Goal: Information Seeking & Learning: Learn about a topic

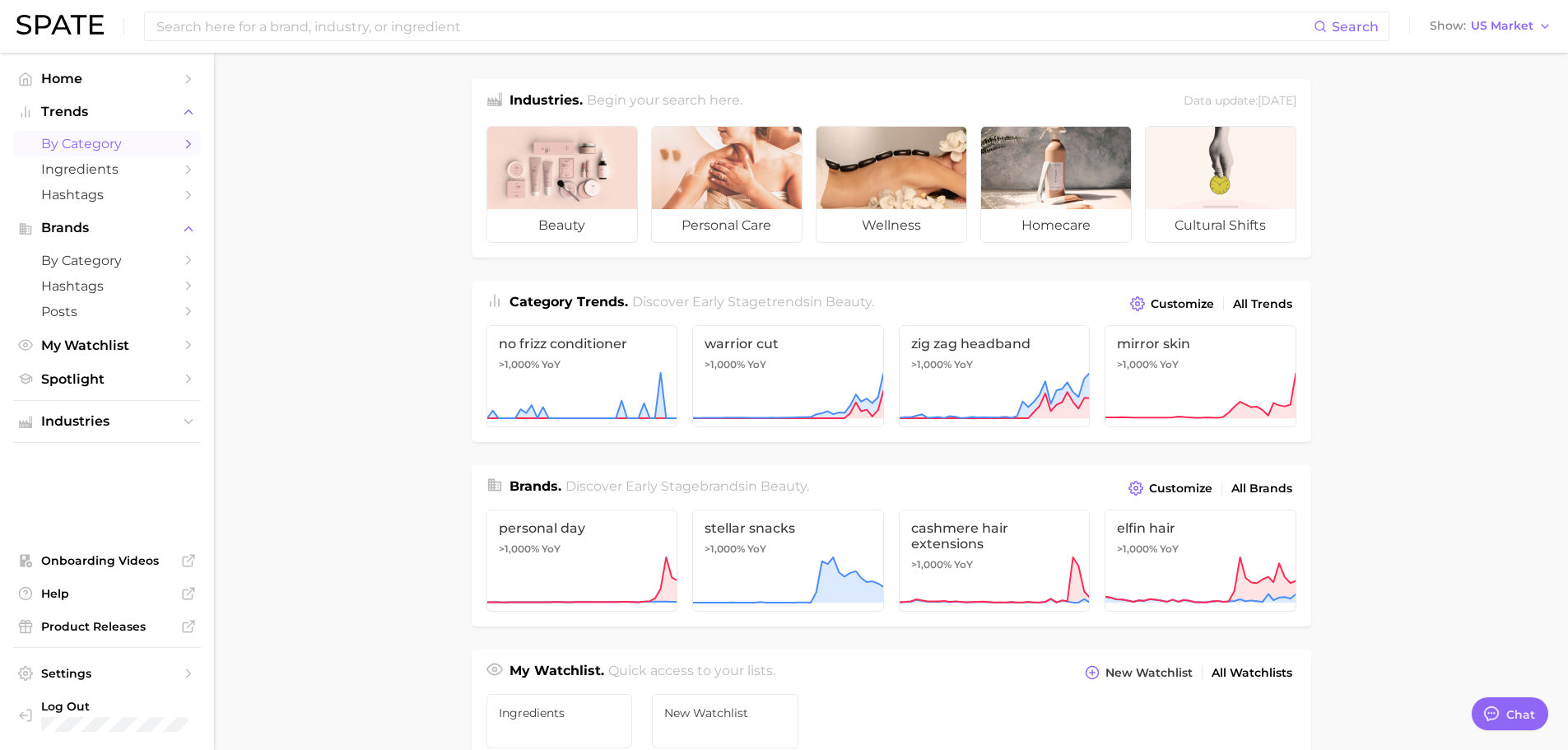
click at [128, 141] on span "by Category" at bounding box center [107, 143] width 132 height 15
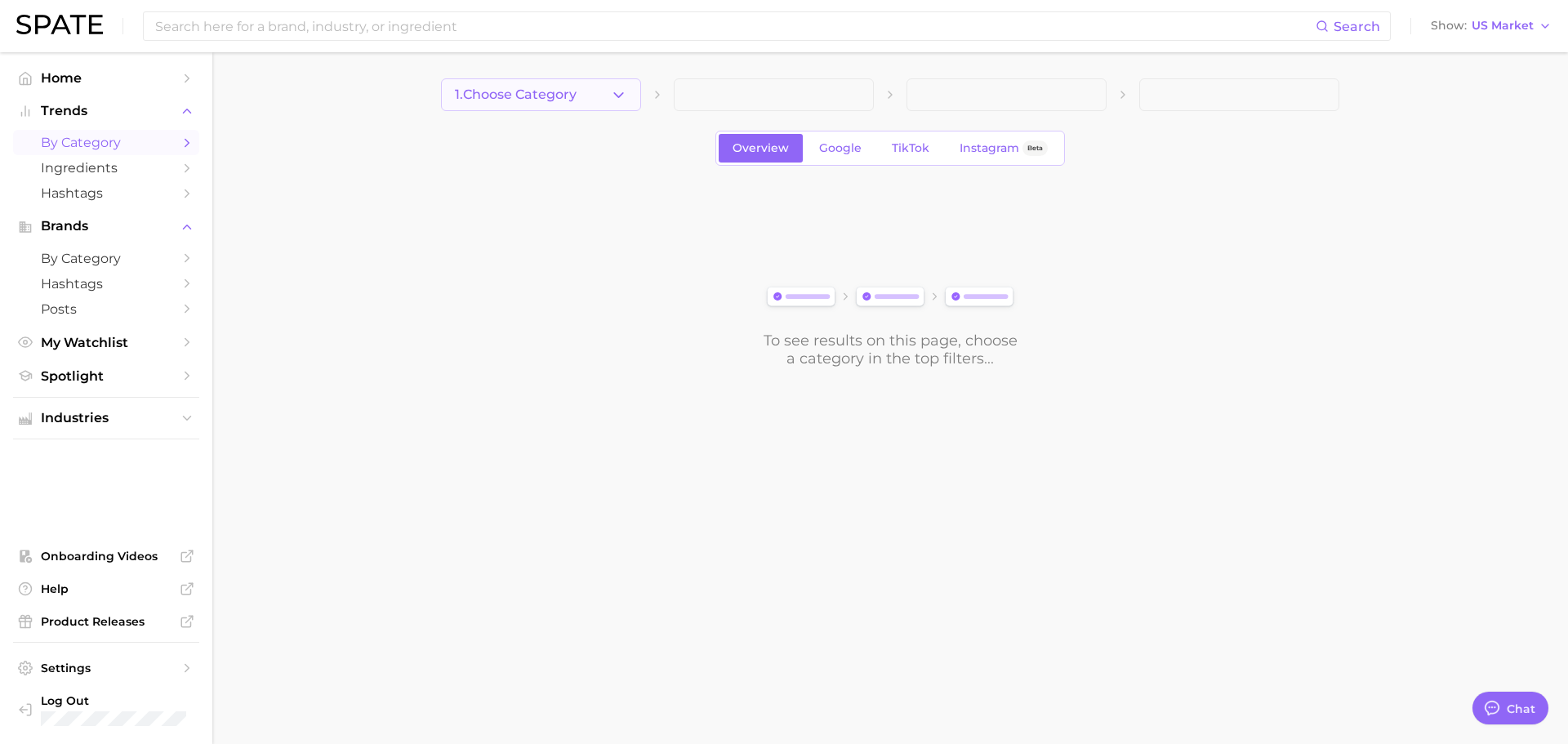
click at [561, 103] on button "1. Choose Category" at bounding box center [541, 95] width 201 height 32
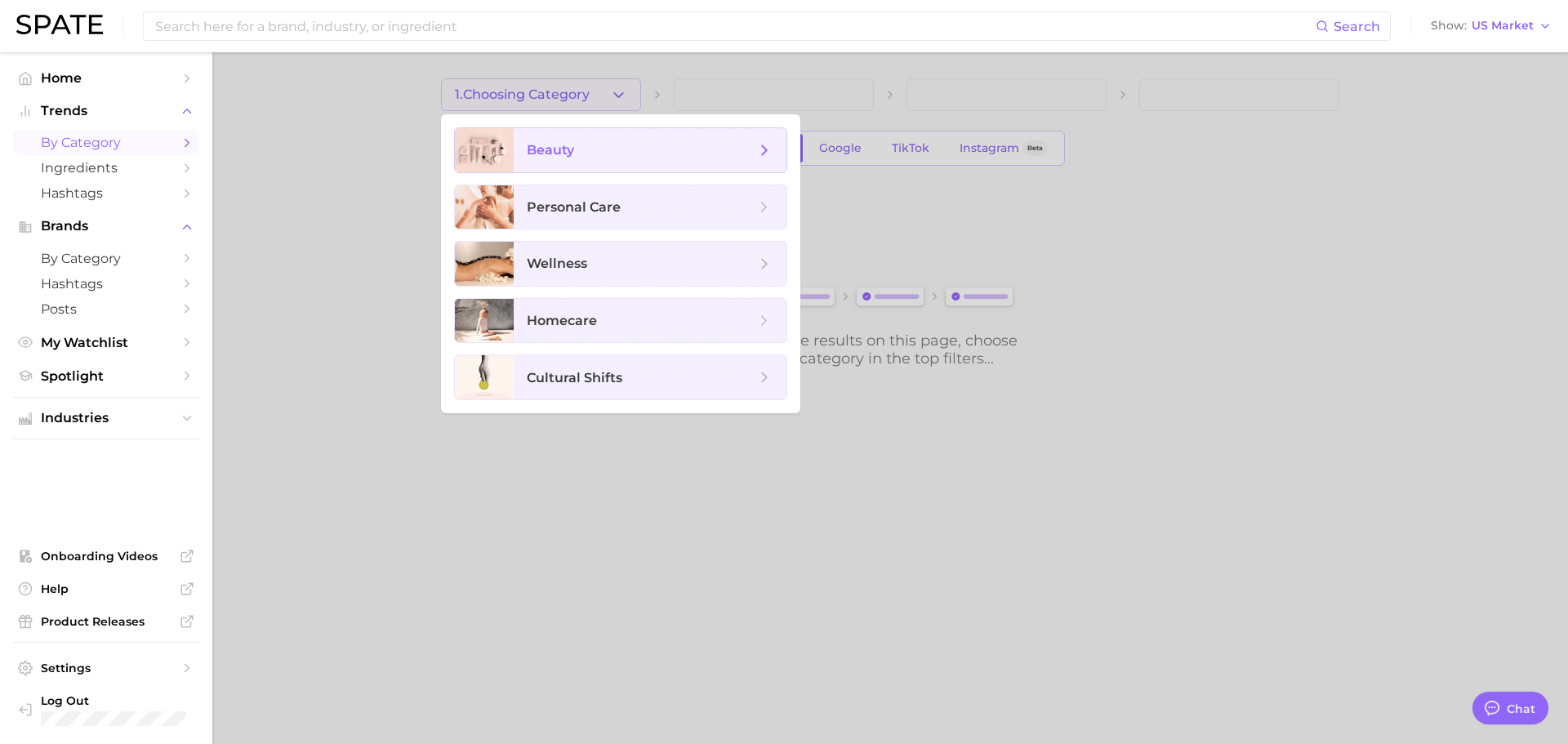
click at [590, 154] on span "beauty" at bounding box center [641, 150] width 228 height 18
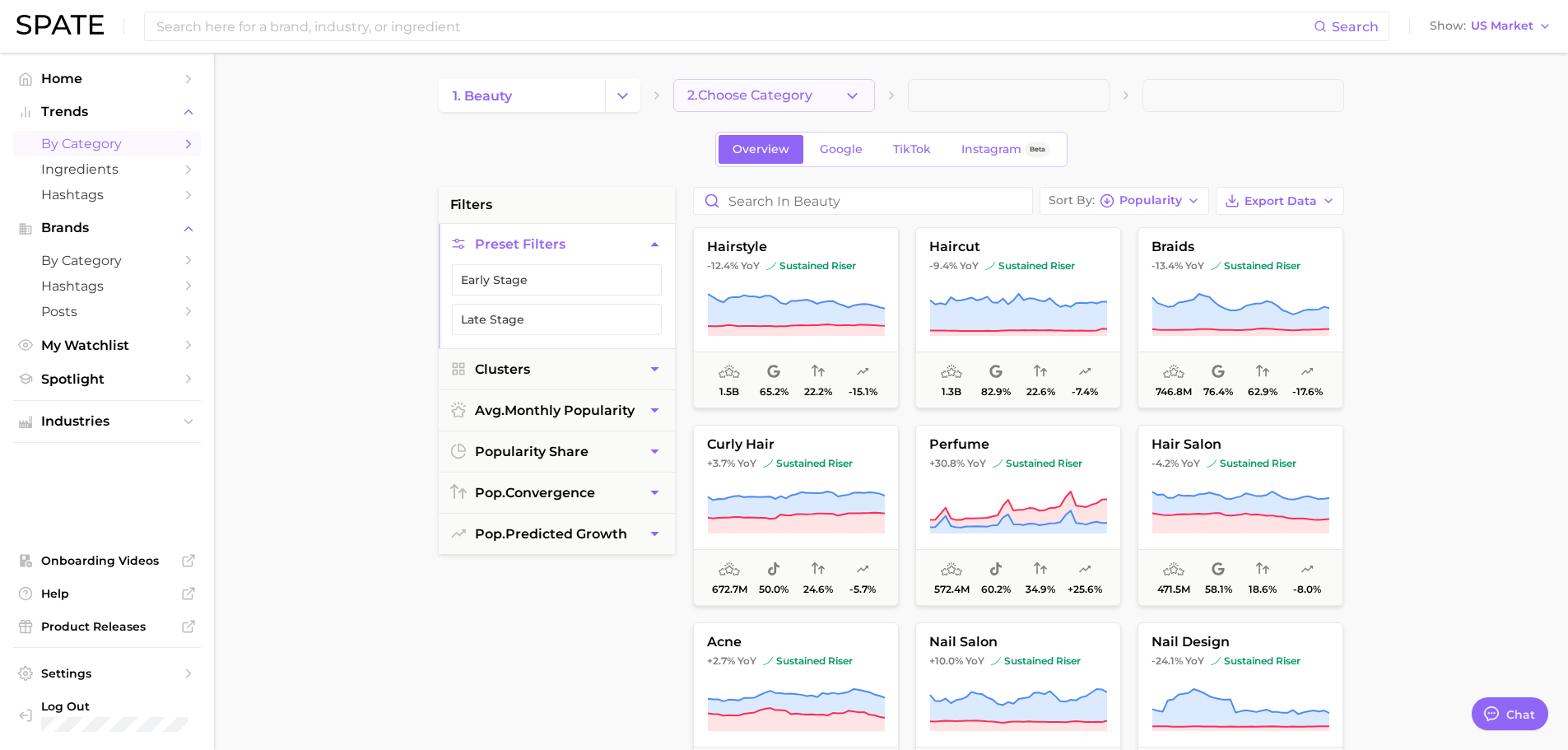
click at [801, 98] on span "2. Choose Category" at bounding box center [750, 95] width 125 height 14
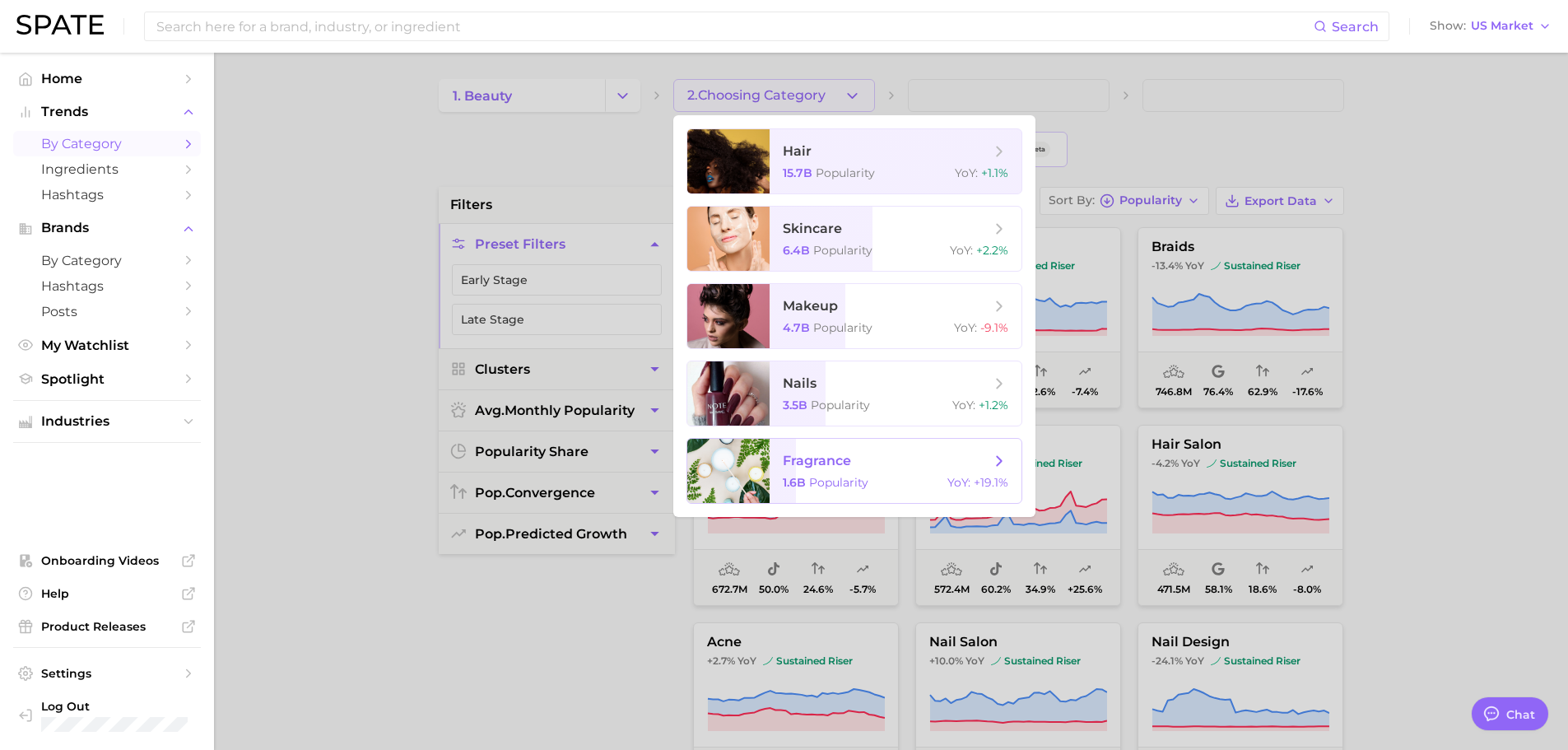
click at [832, 455] on span "fragrance" at bounding box center [816, 460] width 68 height 15
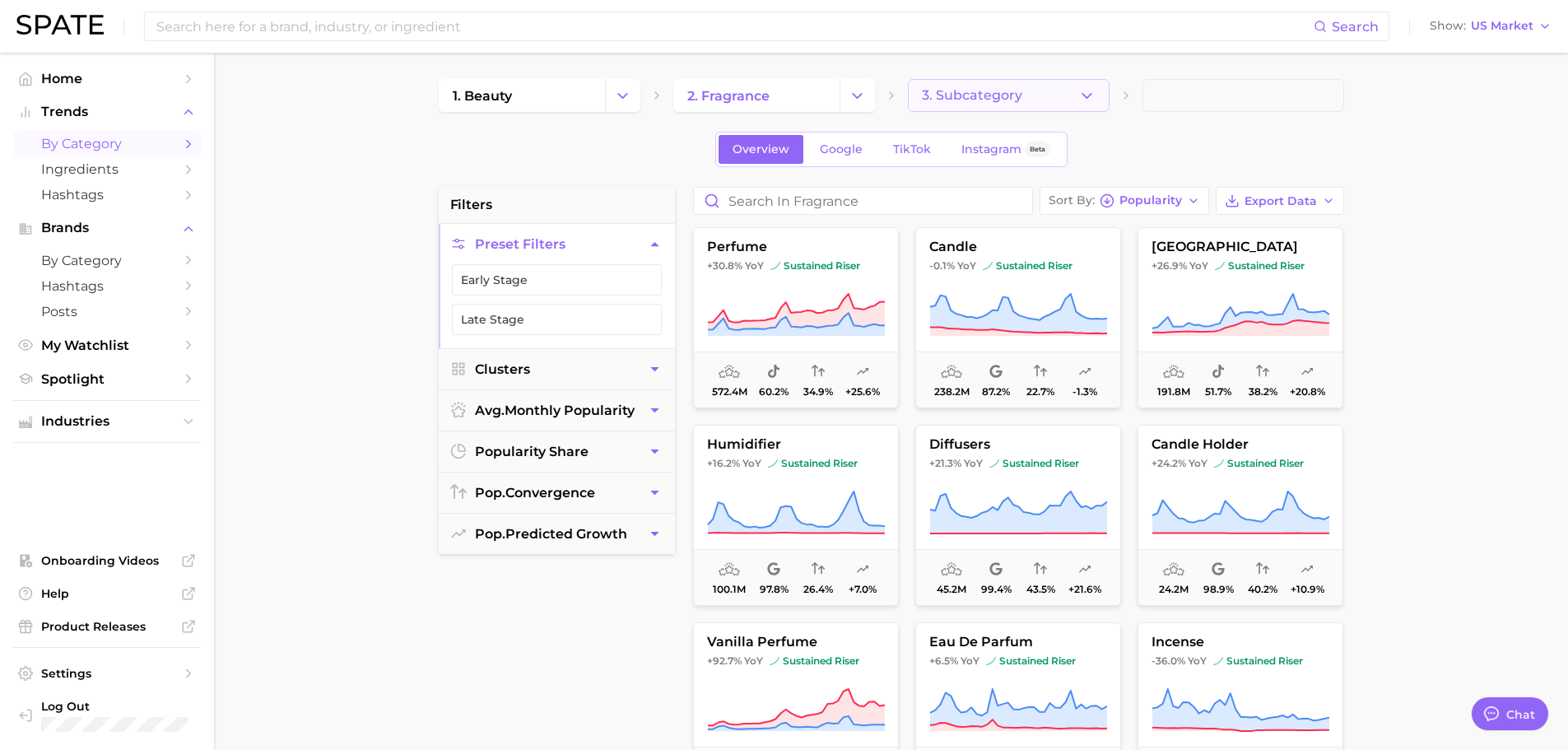
click at [965, 98] on span "3. Subcategory" at bounding box center [972, 95] width 100 height 14
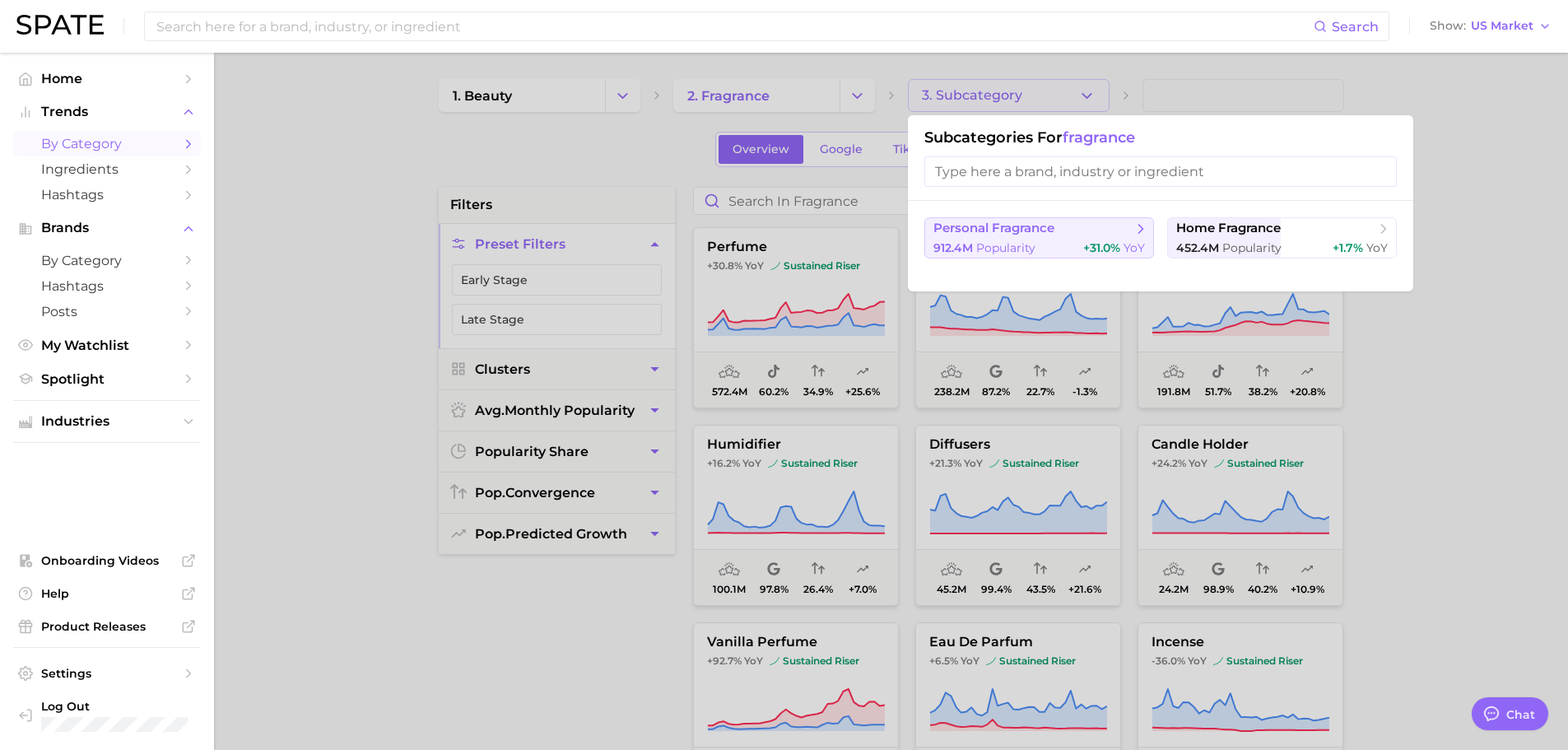
click at [1064, 230] on span "personal fragrance" at bounding box center [1034, 228] width 200 height 16
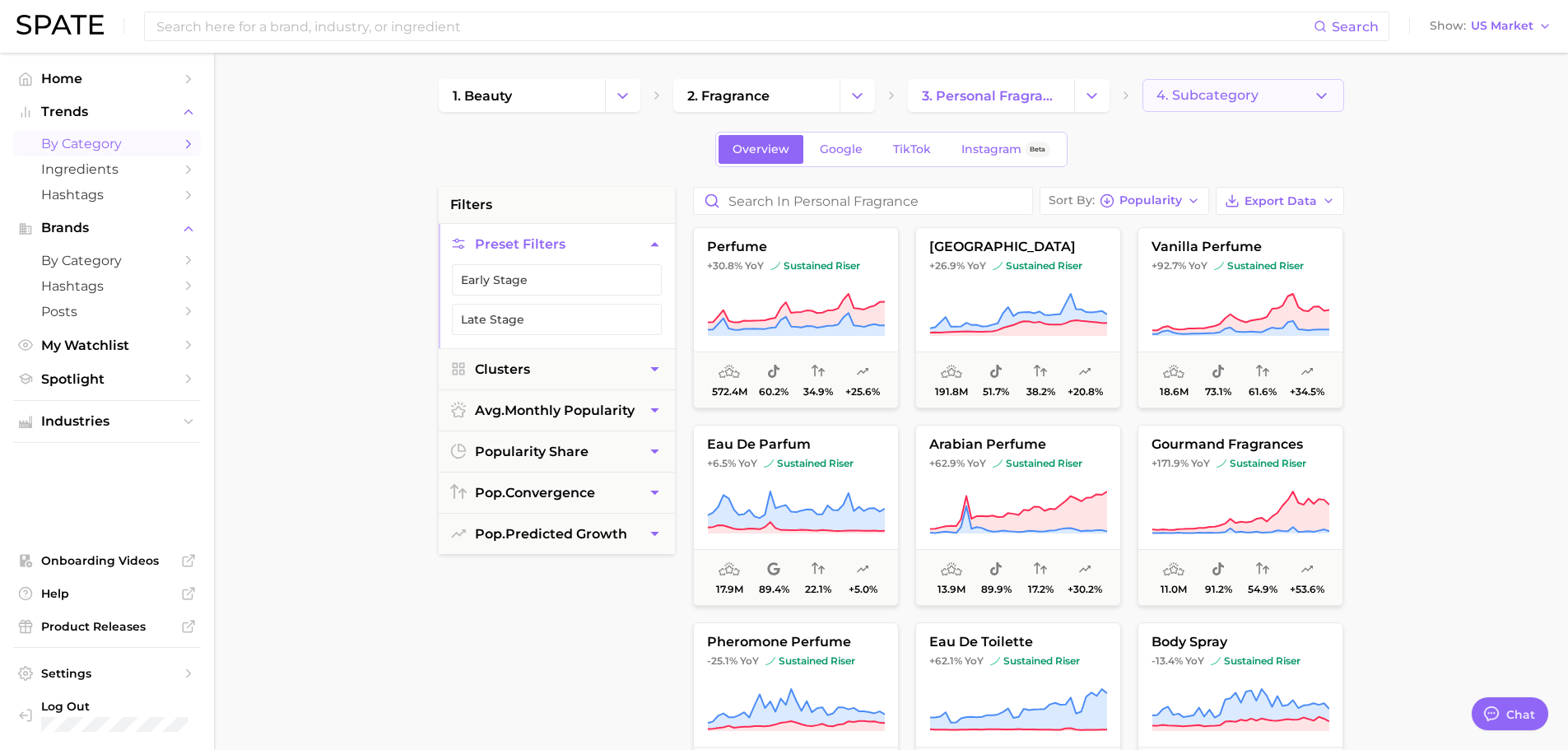
click at [1310, 102] on button "4. Subcategory" at bounding box center [1244, 95] width 202 height 33
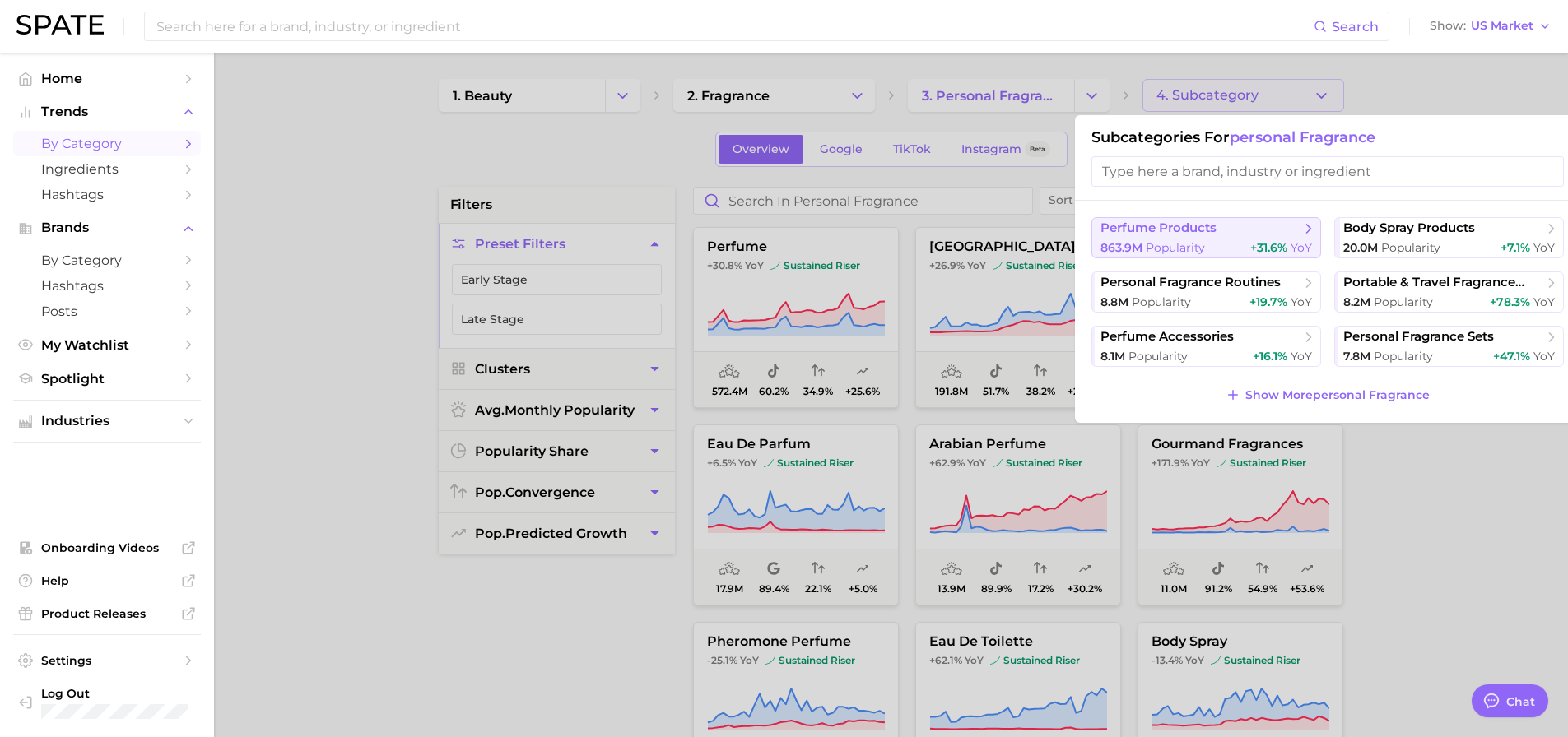
click at [1222, 241] on div "863.9m Popularity +31.6% YoY" at bounding box center [1206, 248] width 212 height 15
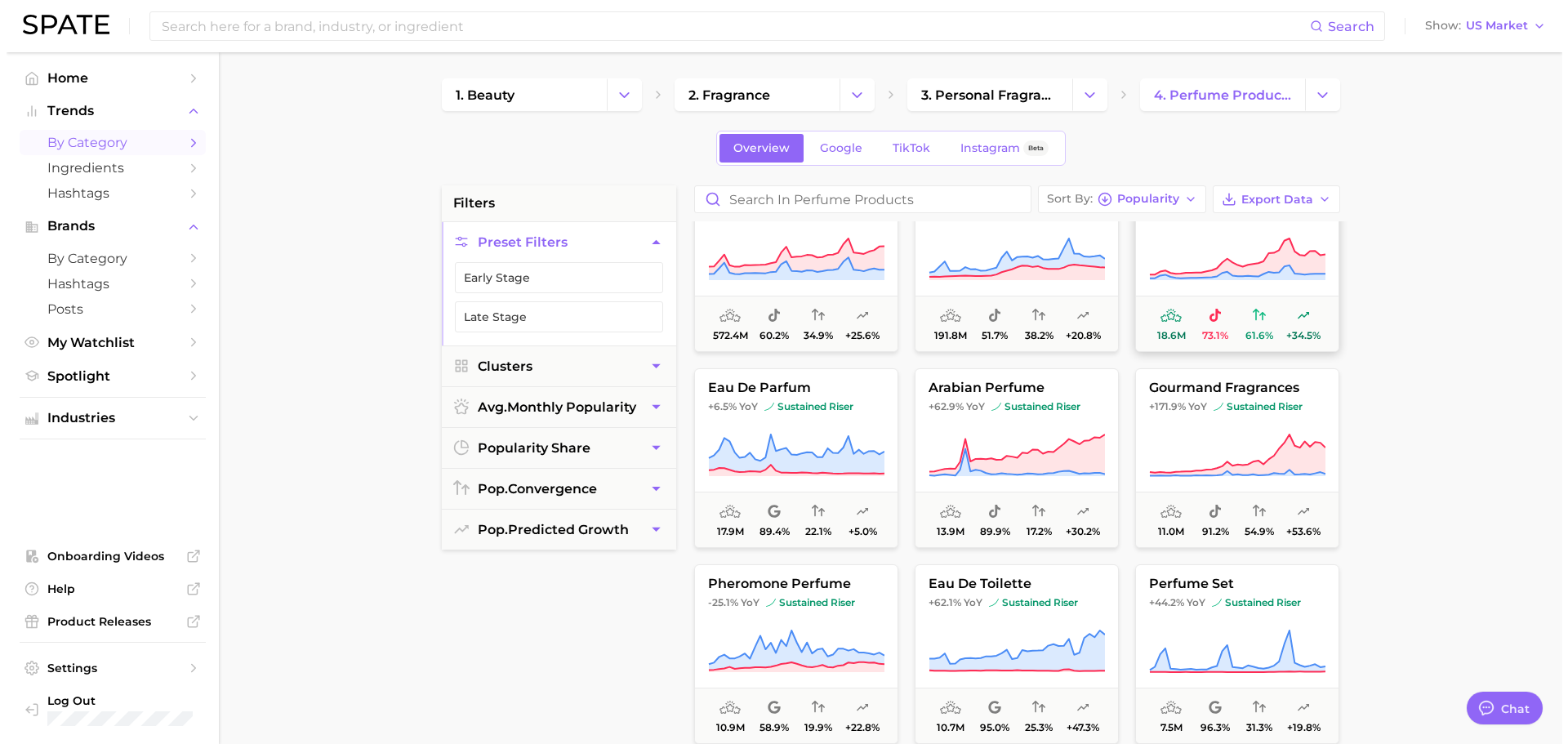
scroll to position [82, 0]
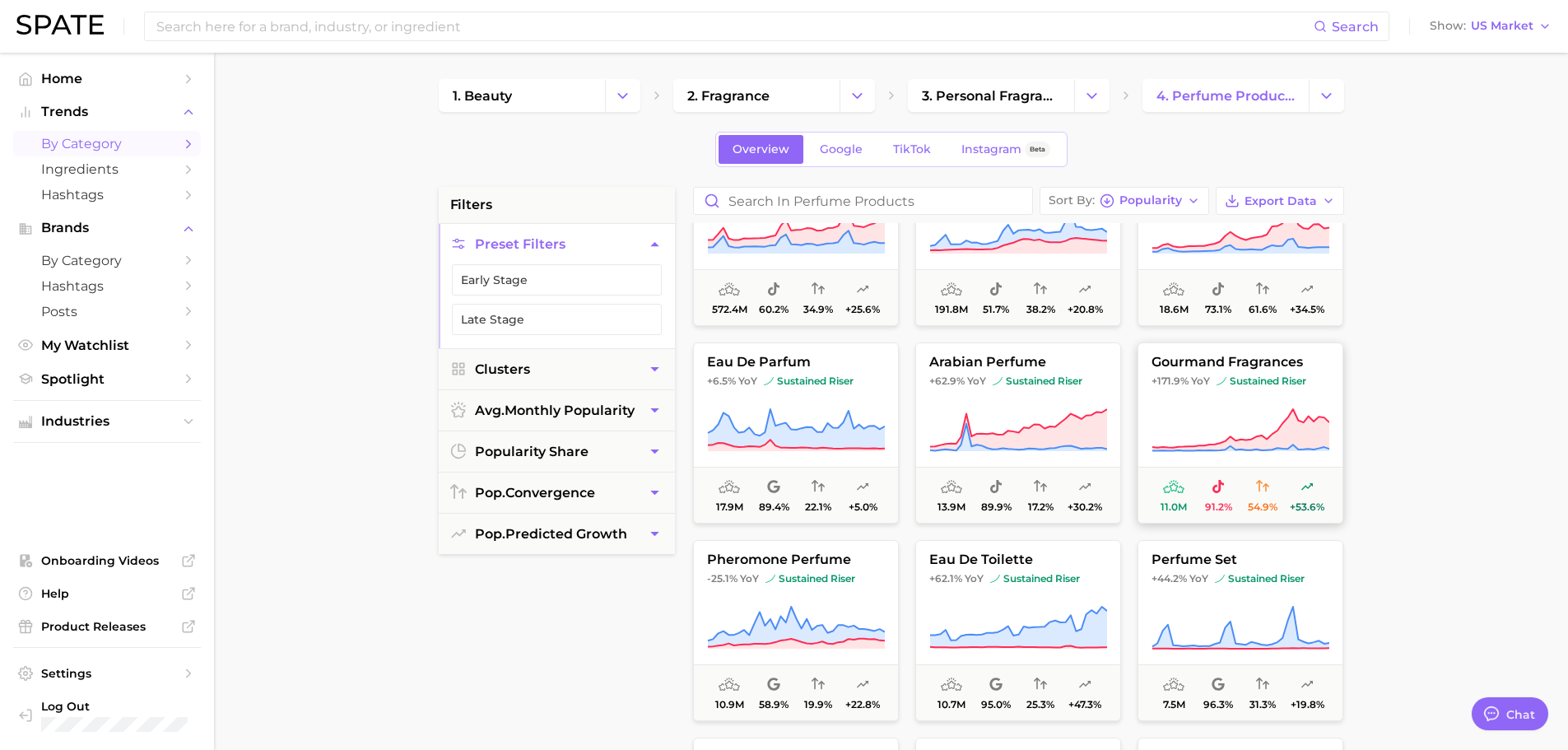
drag, startPoint x: 1223, startPoint y: 361, endPoint x: 1162, endPoint y: 428, distance: 90.6
click at [1162, 428] on icon at bounding box center [1240, 430] width 178 height 46
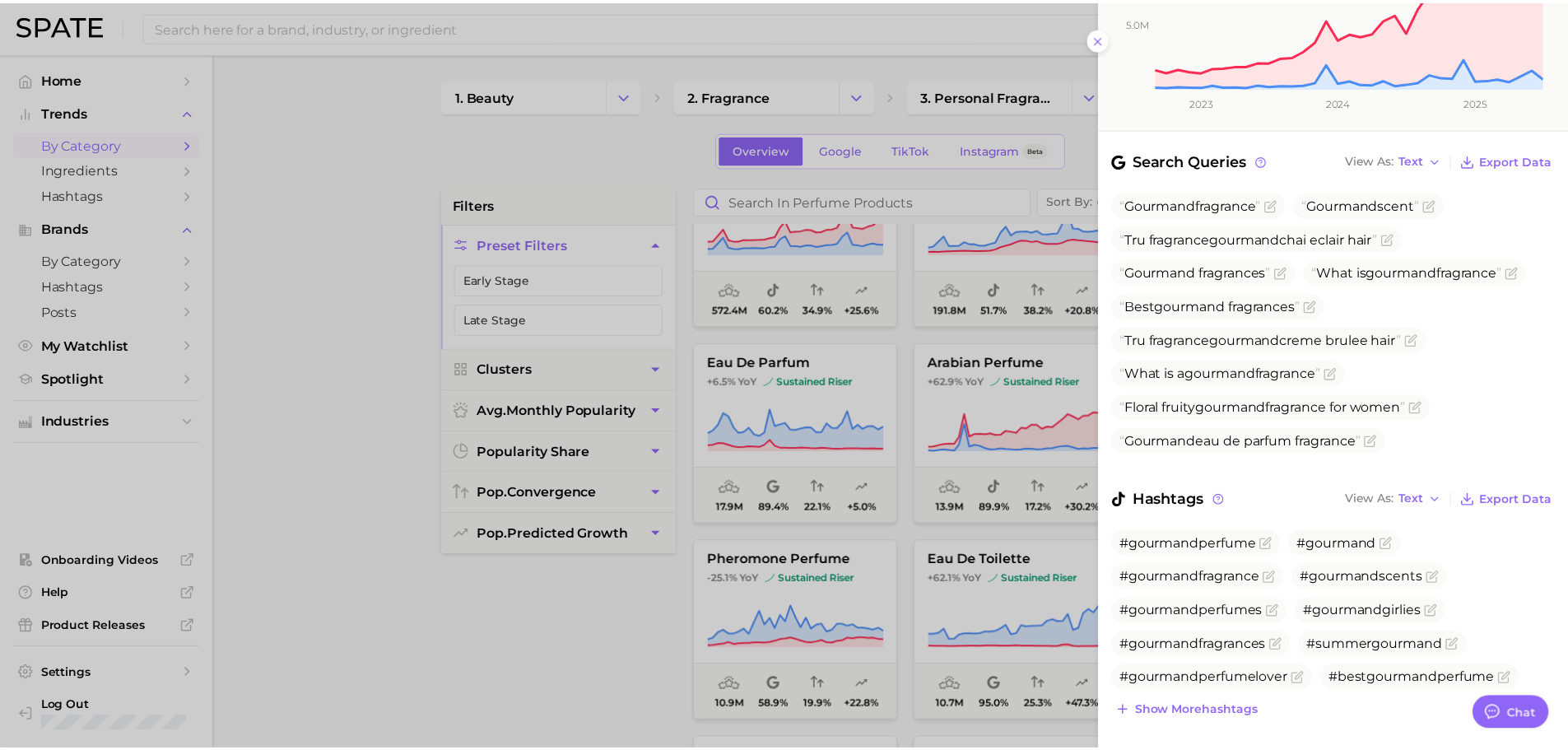
scroll to position [433, 0]
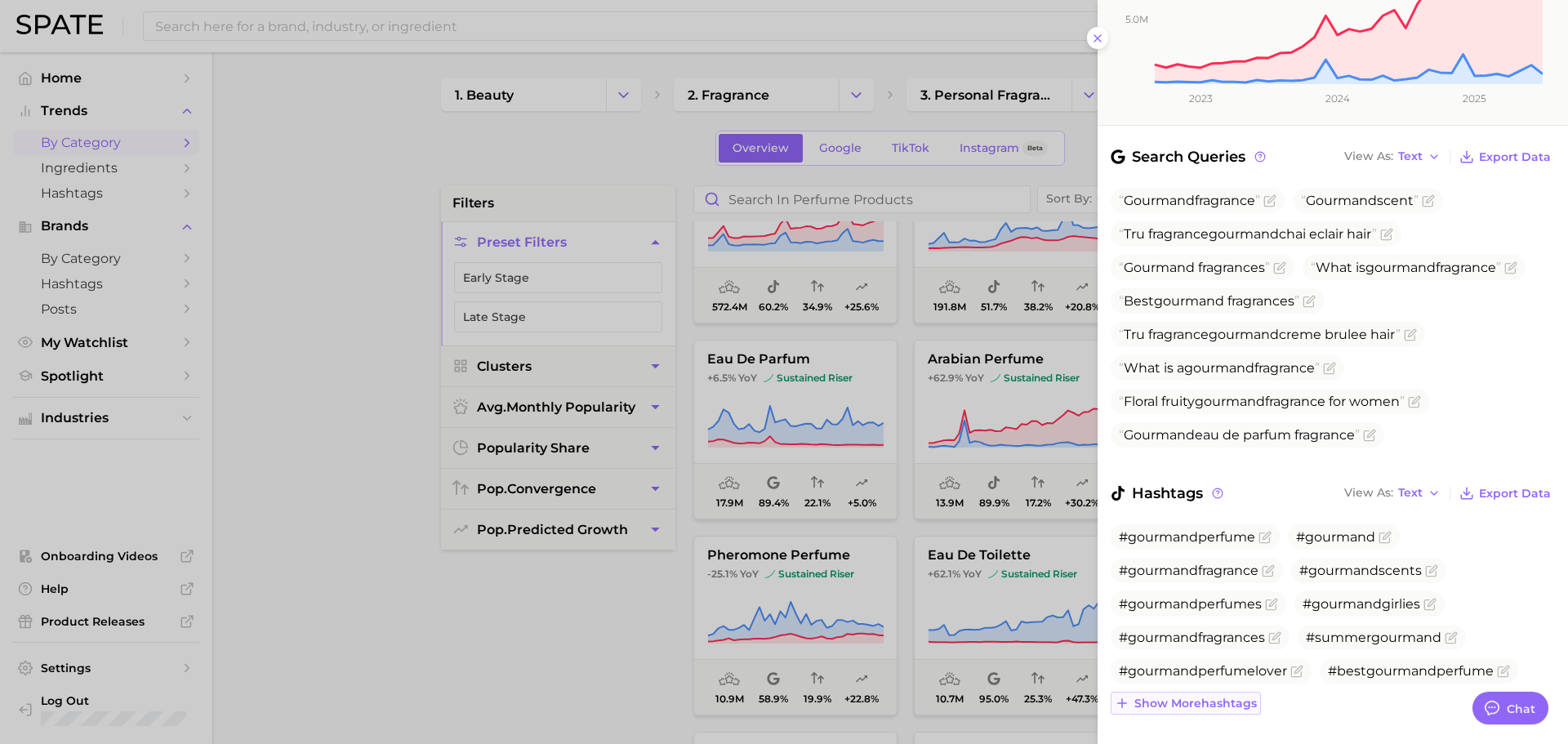
click at [1229, 696] on span "Show more hashtags" at bounding box center [1196, 703] width 122 height 14
click at [1341, 226] on span "Tru fragrance gourmand chai eclair hair" at bounding box center [1248, 234] width 258 height 15
click at [1390, 229] on icon "Flag as miscategorized or irrelevant" at bounding box center [1386, 234] width 10 height 10
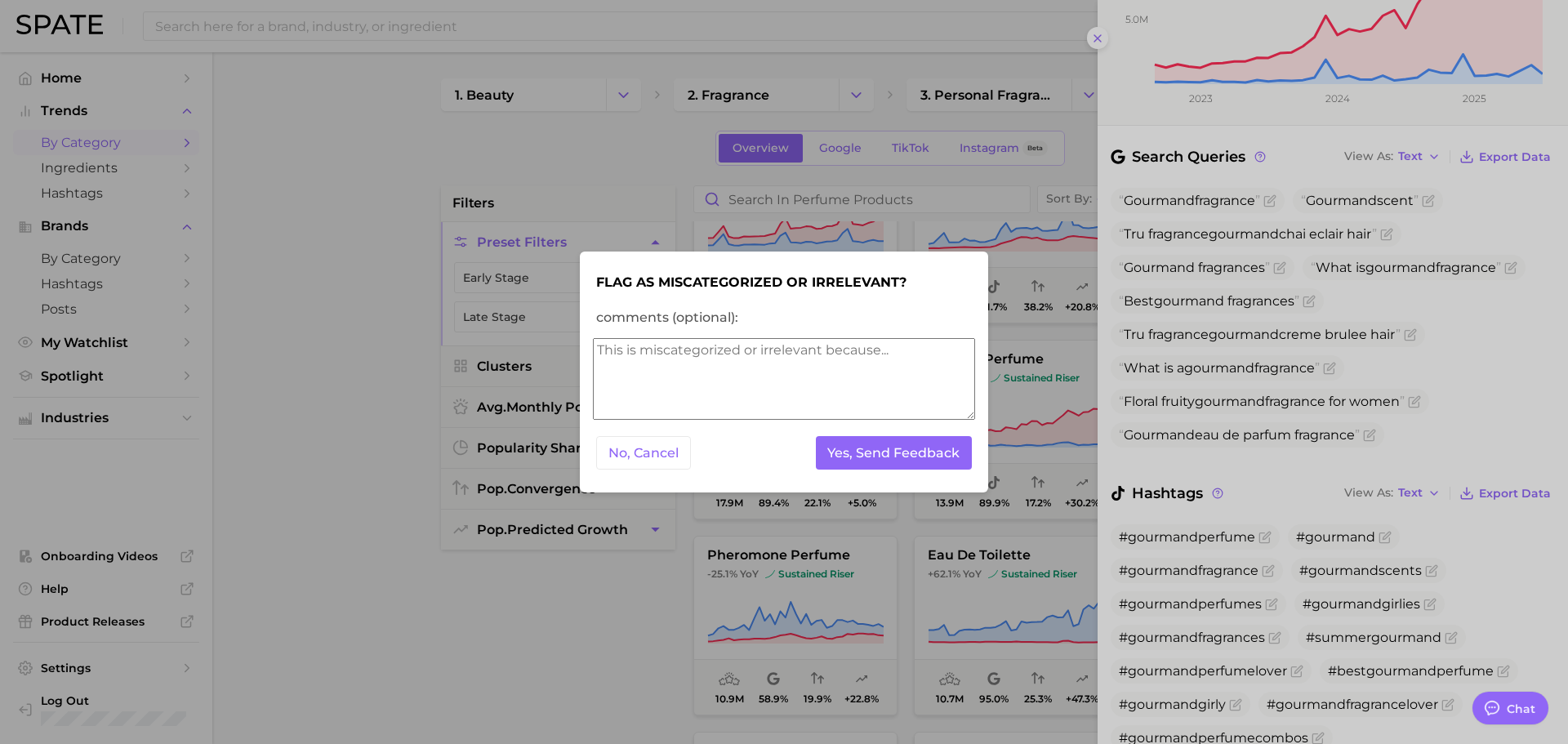
click at [635, 454] on button "No, Cancel" at bounding box center [643, 453] width 95 height 33
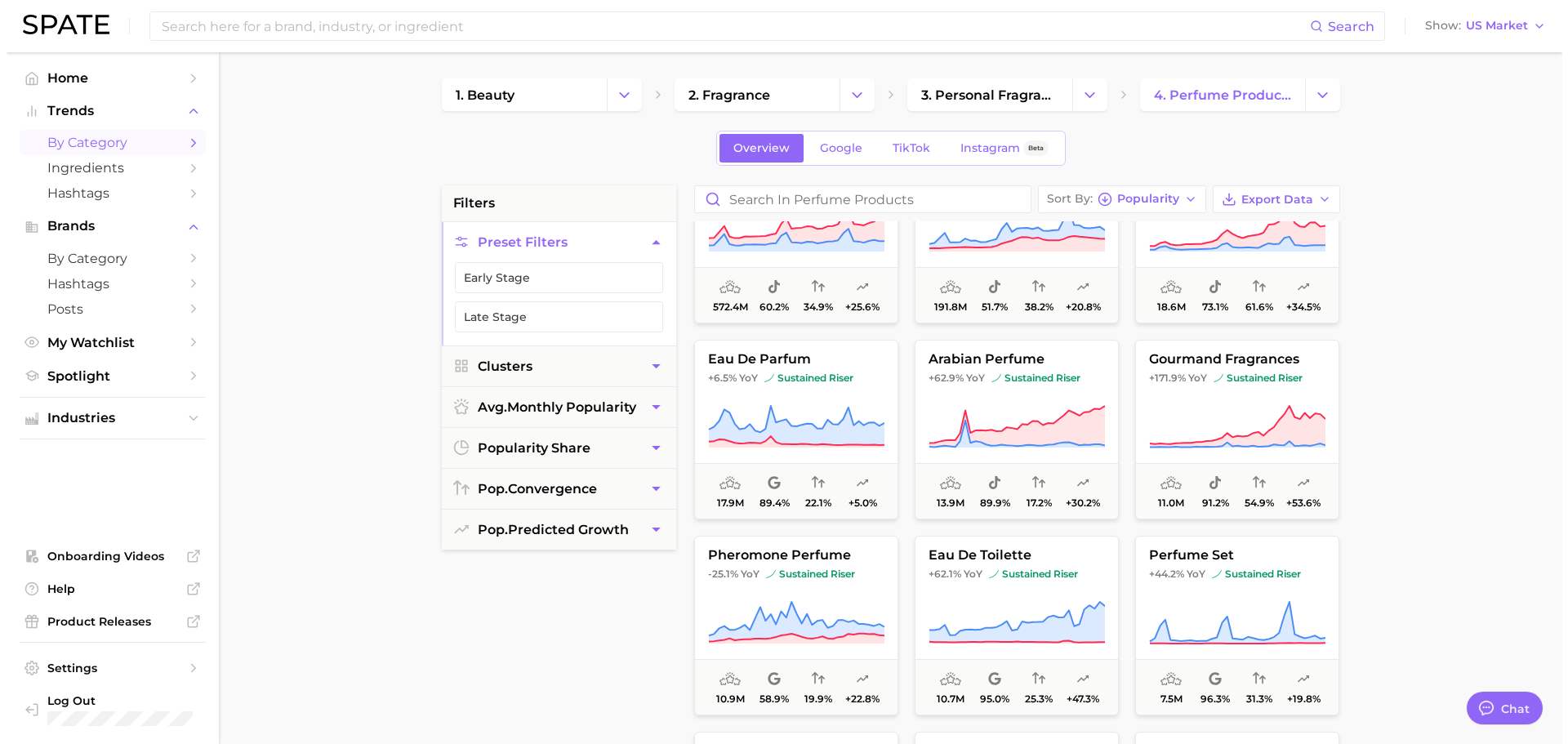
scroll to position [0, 0]
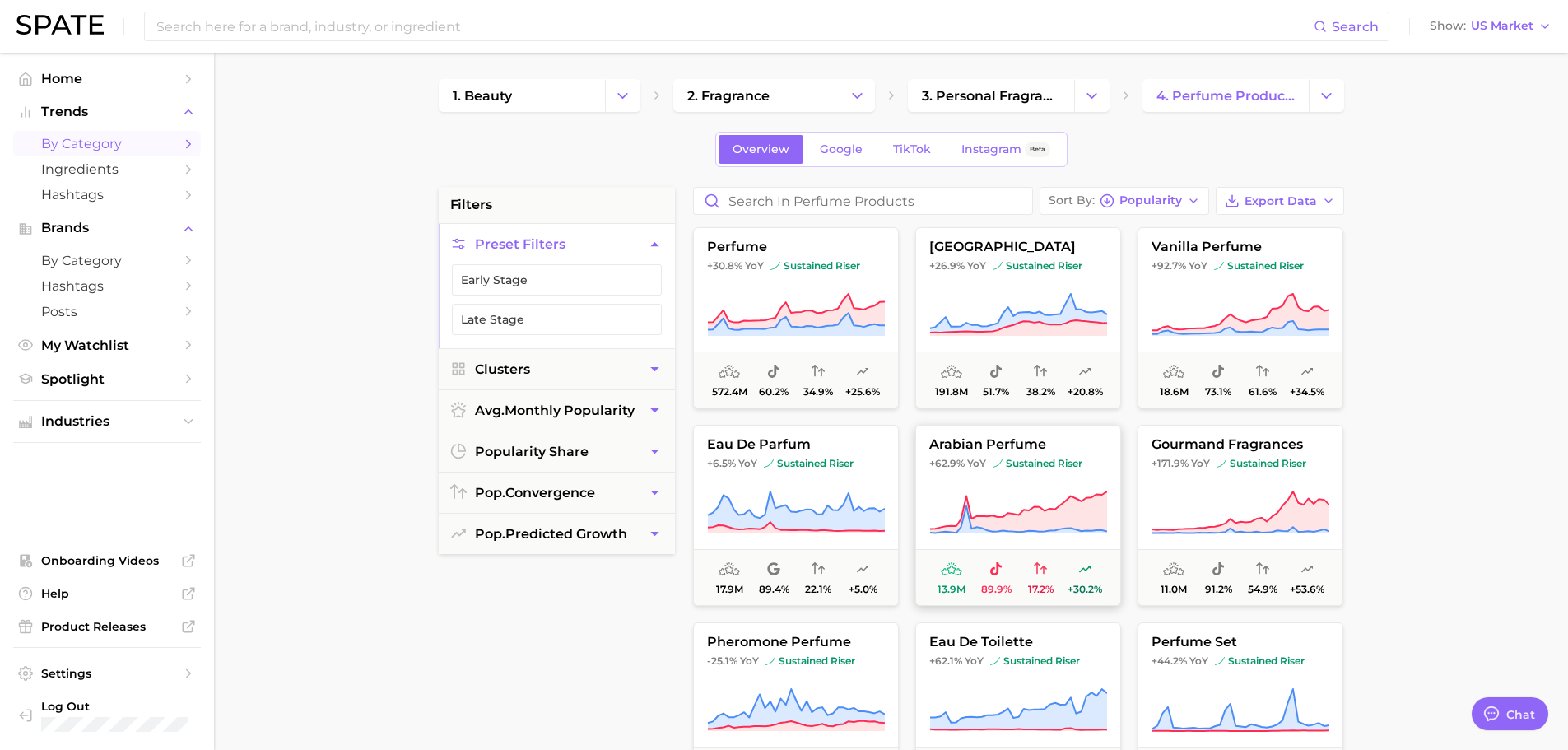
click at [1031, 493] on icon at bounding box center [1017, 513] width 178 height 46
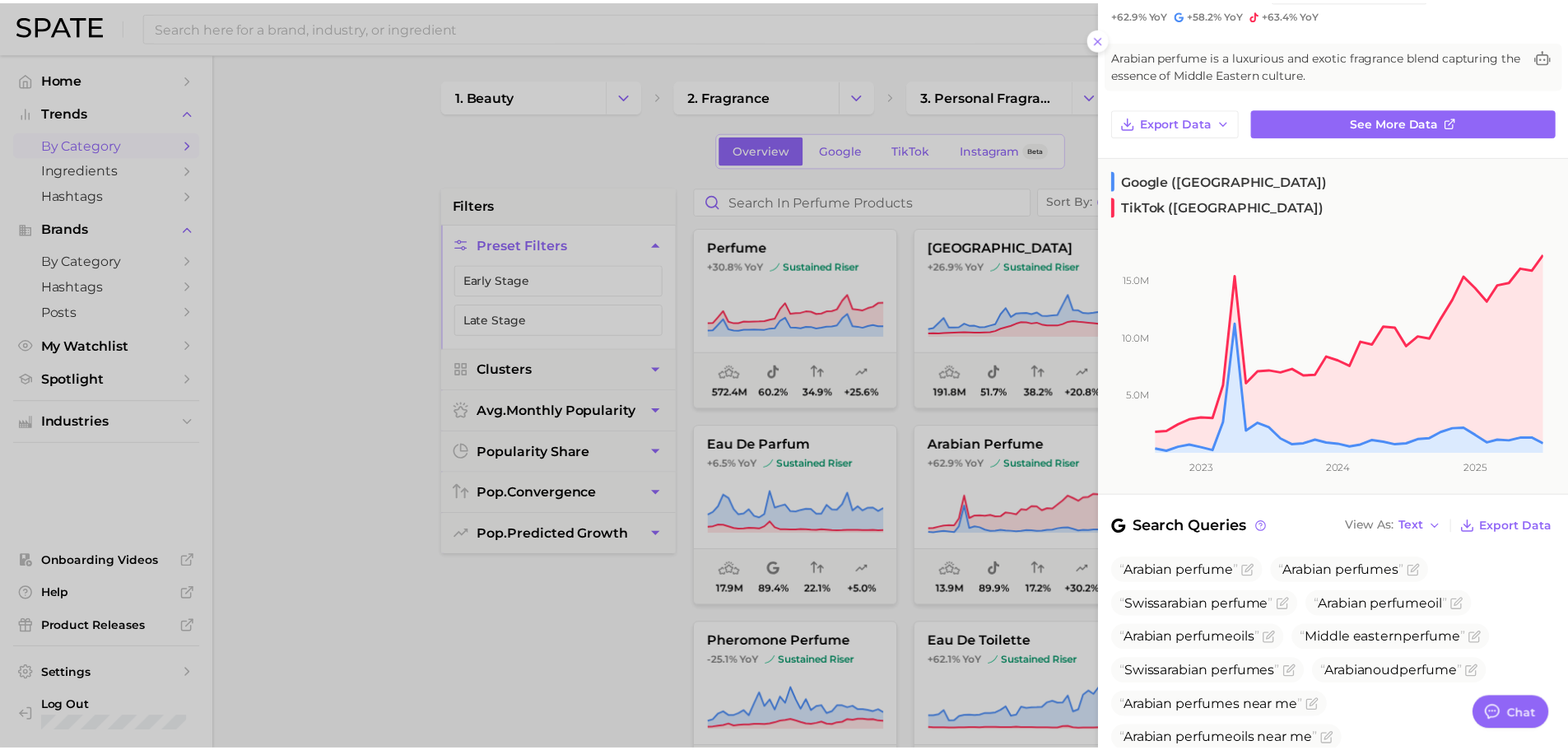
scroll to position [60, 0]
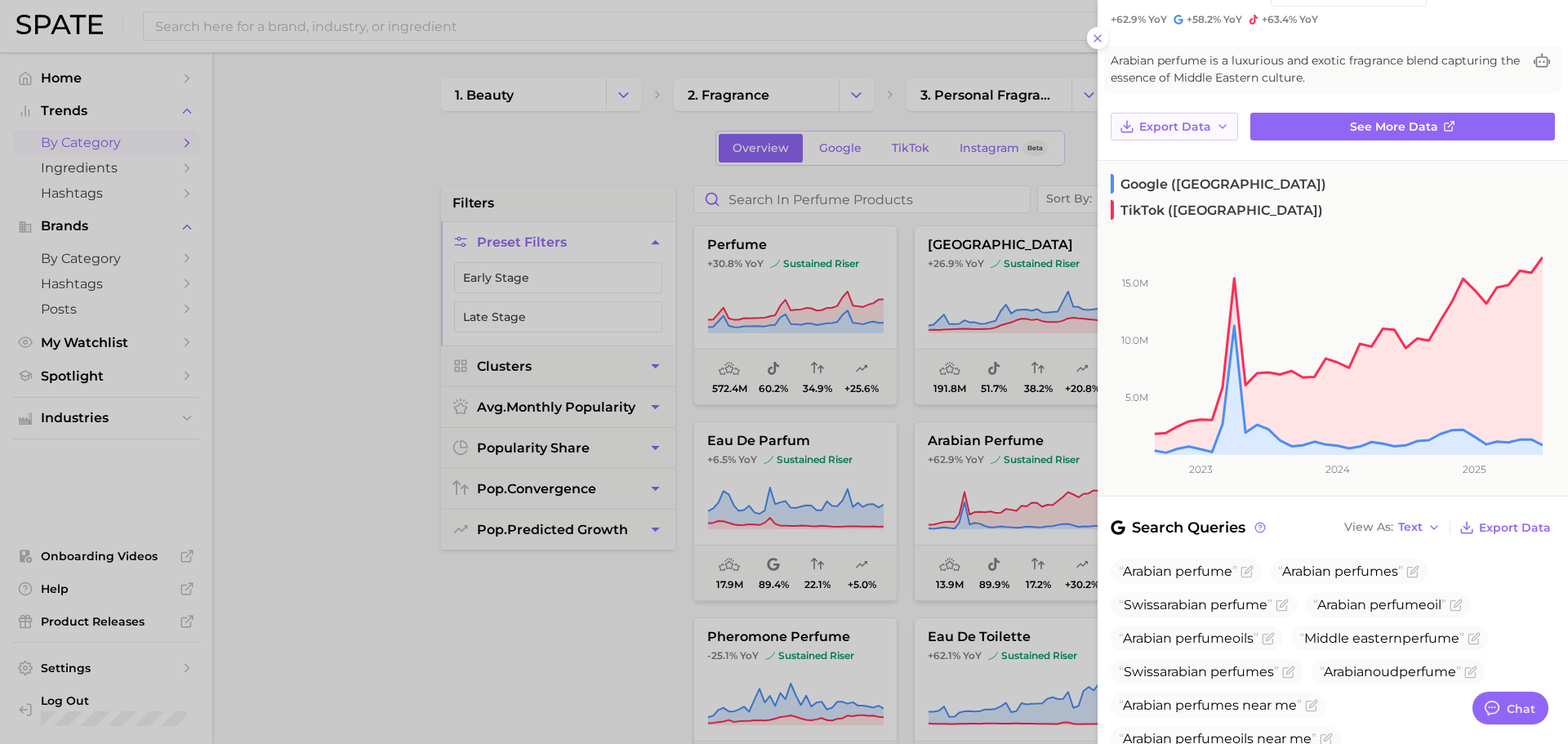
click at [1195, 134] on button "Export Data" at bounding box center [1174, 126] width 127 height 28
click at [1296, 127] on link "See more data" at bounding box center [1402, 126] width 305 height 28
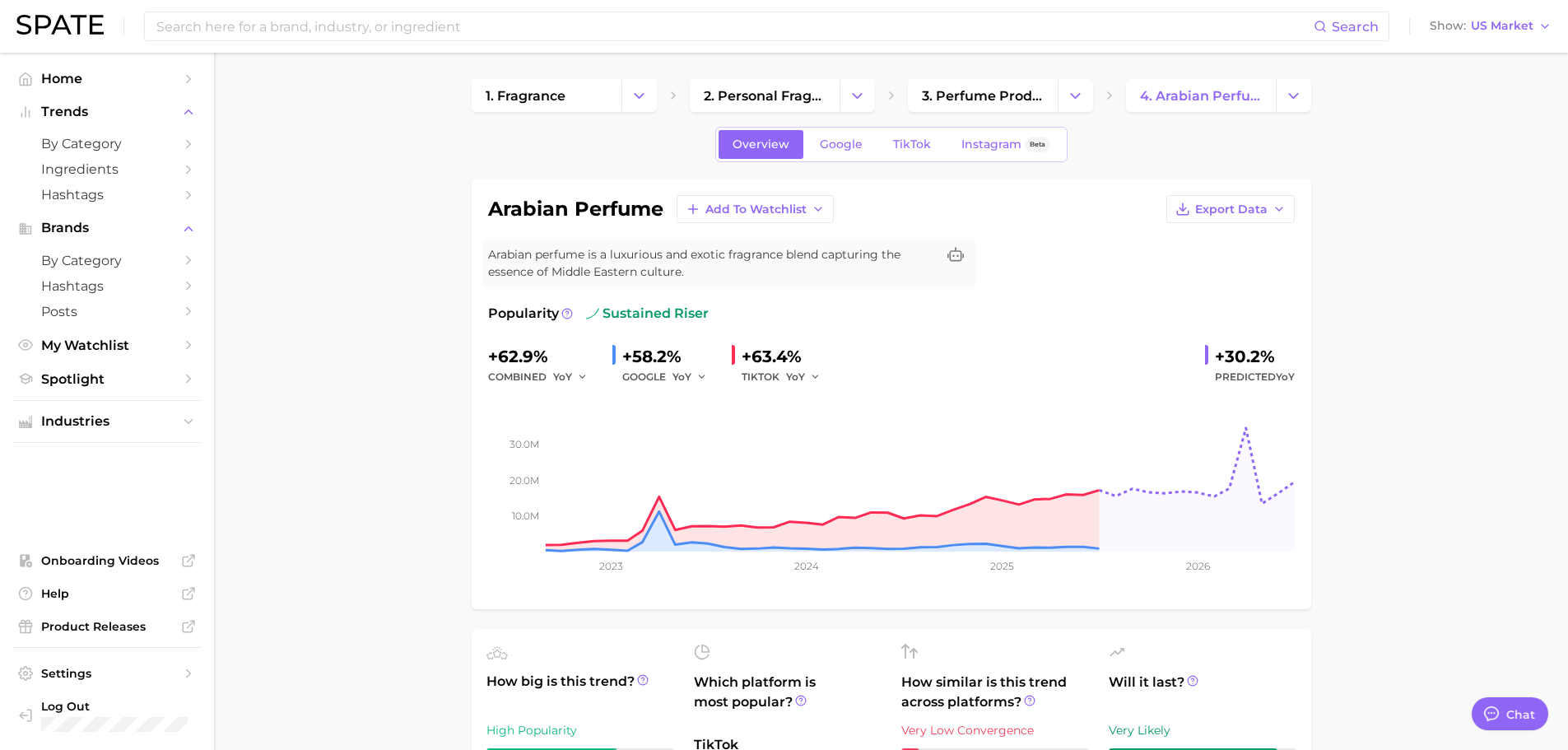
type textarea "x"
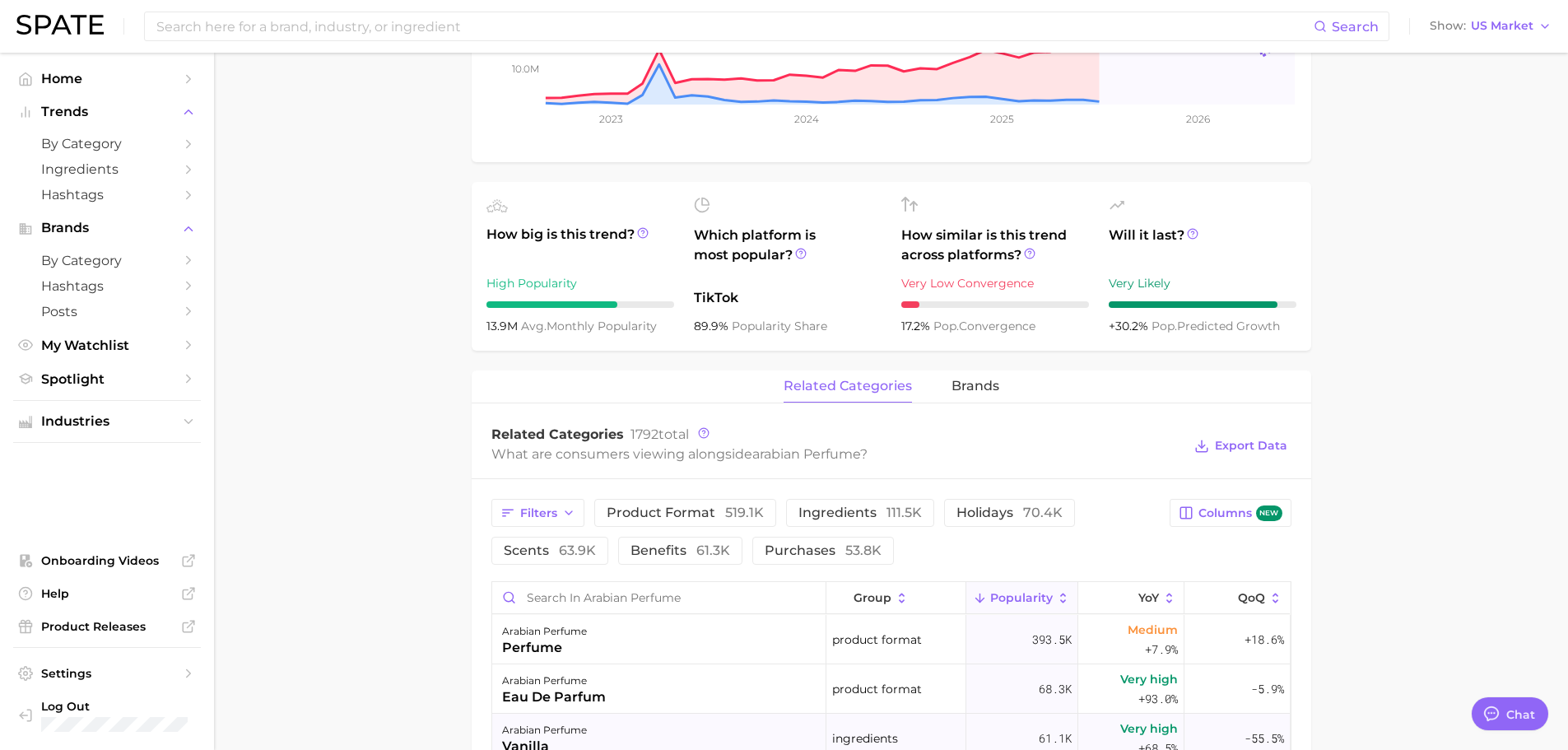
scroll to position [412, 0]
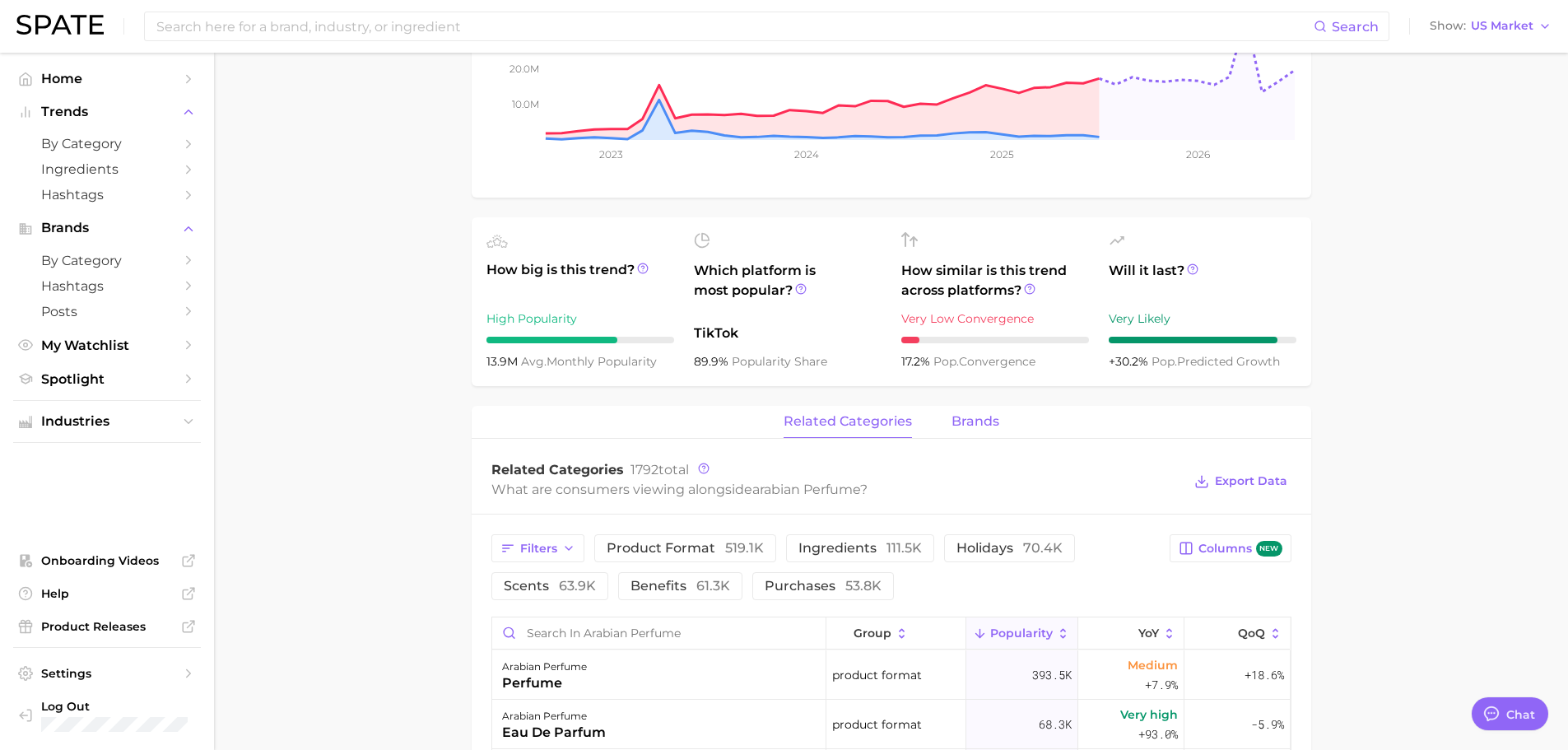
click at [969, 428] on span "brands" at bounding box center [976, 421] width 48 height 14
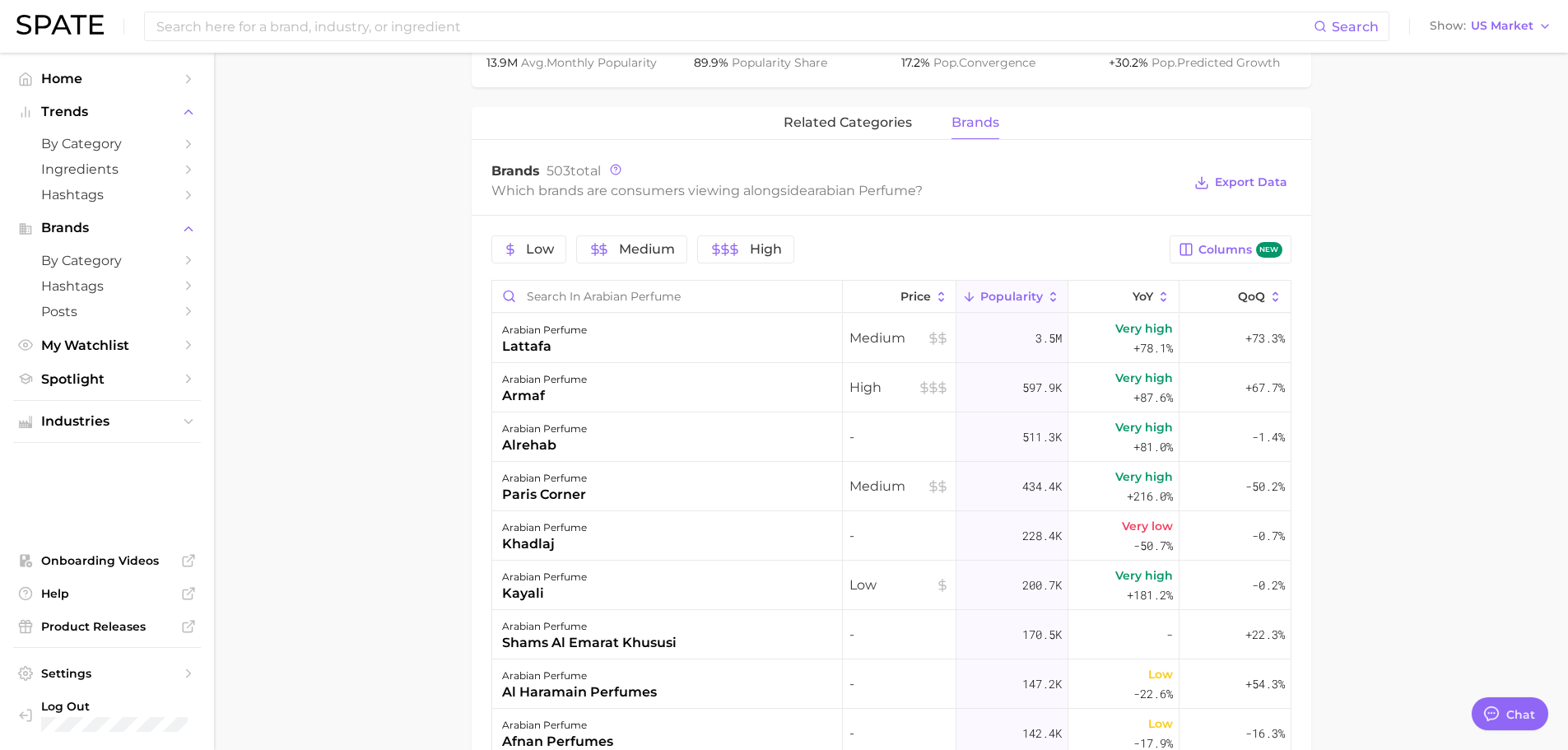
scroll to position [741, 0]
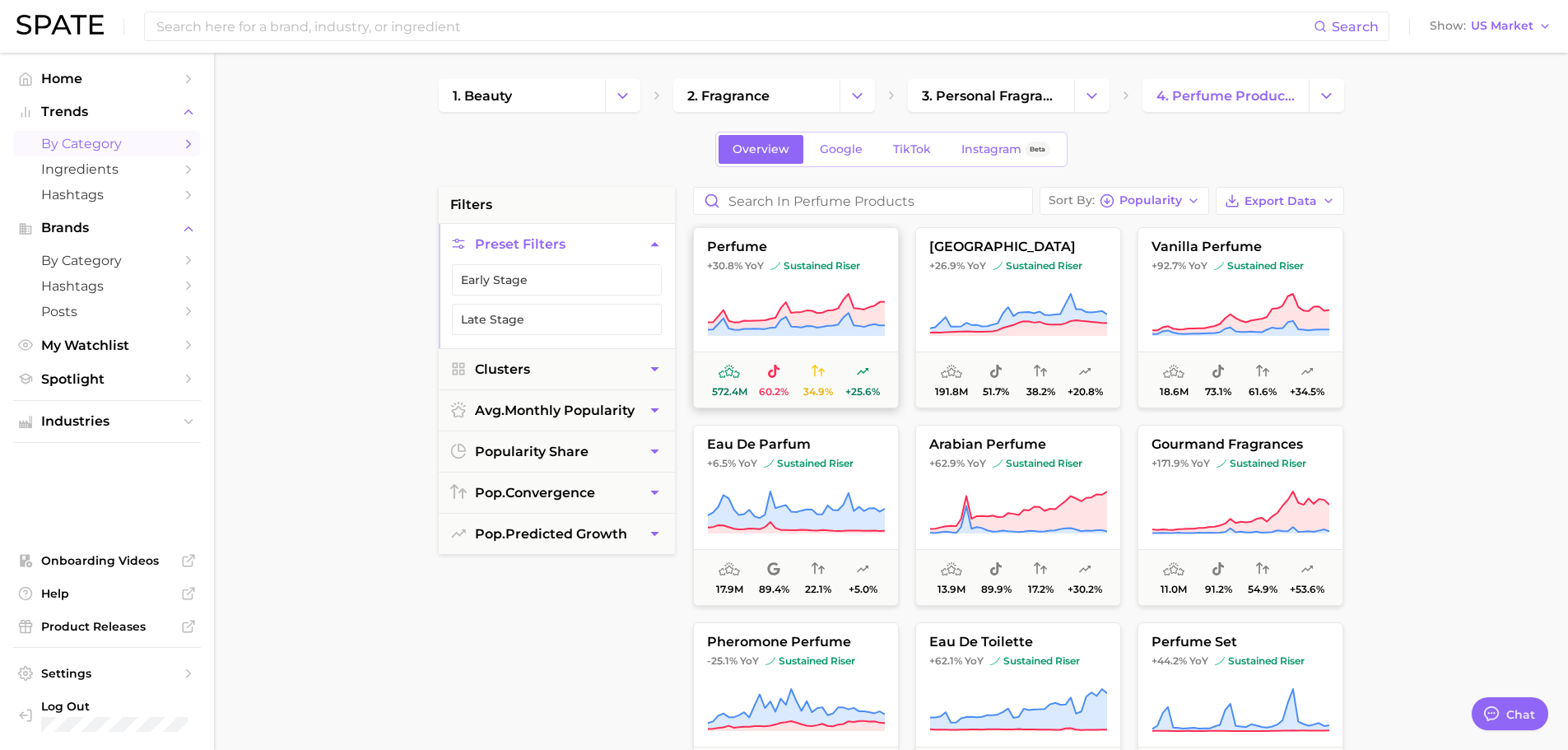
click at [777, 269] on img at bounding box center [775, 266] width 10 height 10
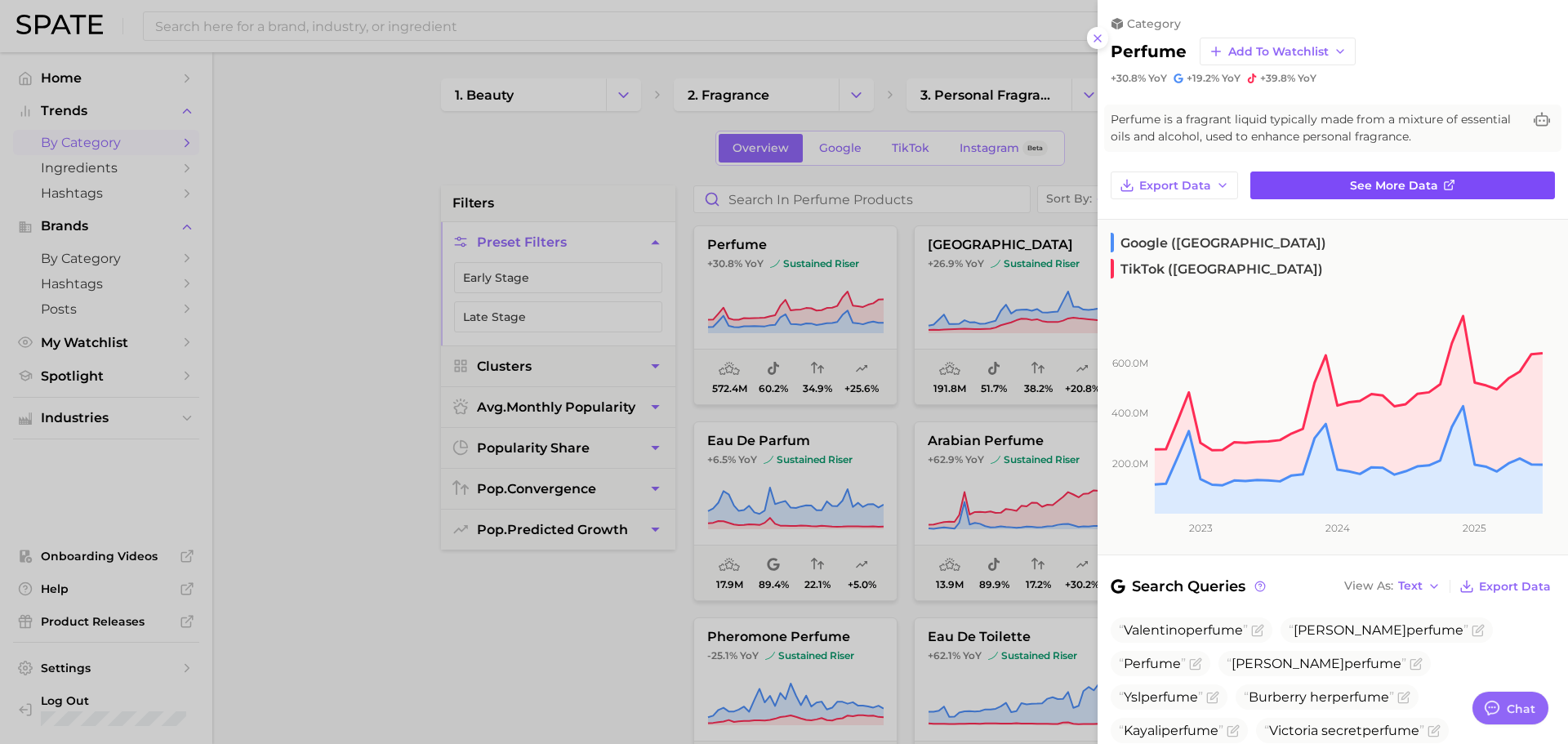
click at [1358, 181] on span "See more data" at bounding box center [1394, 185] width 88 height 14
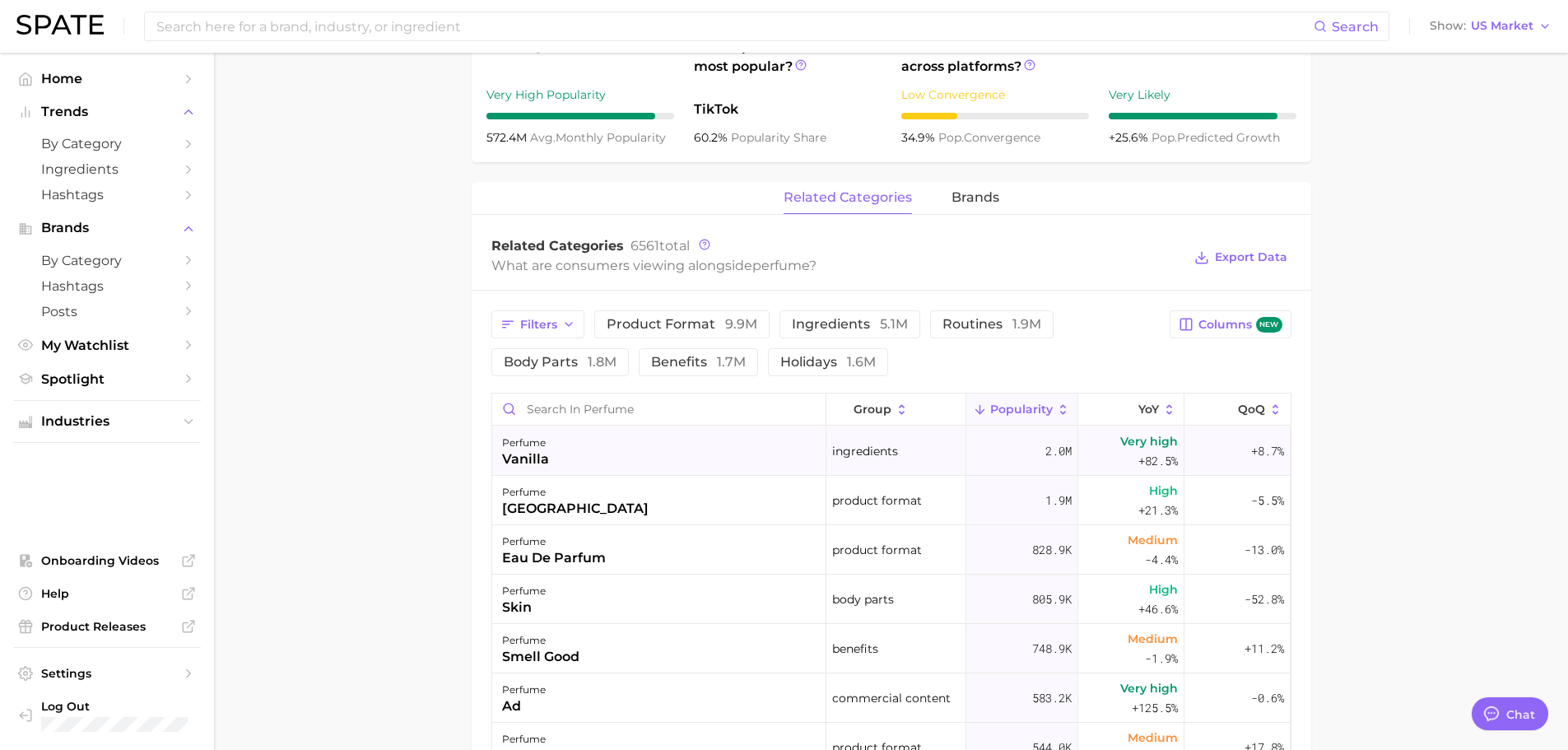
scroll to position [659, 0]
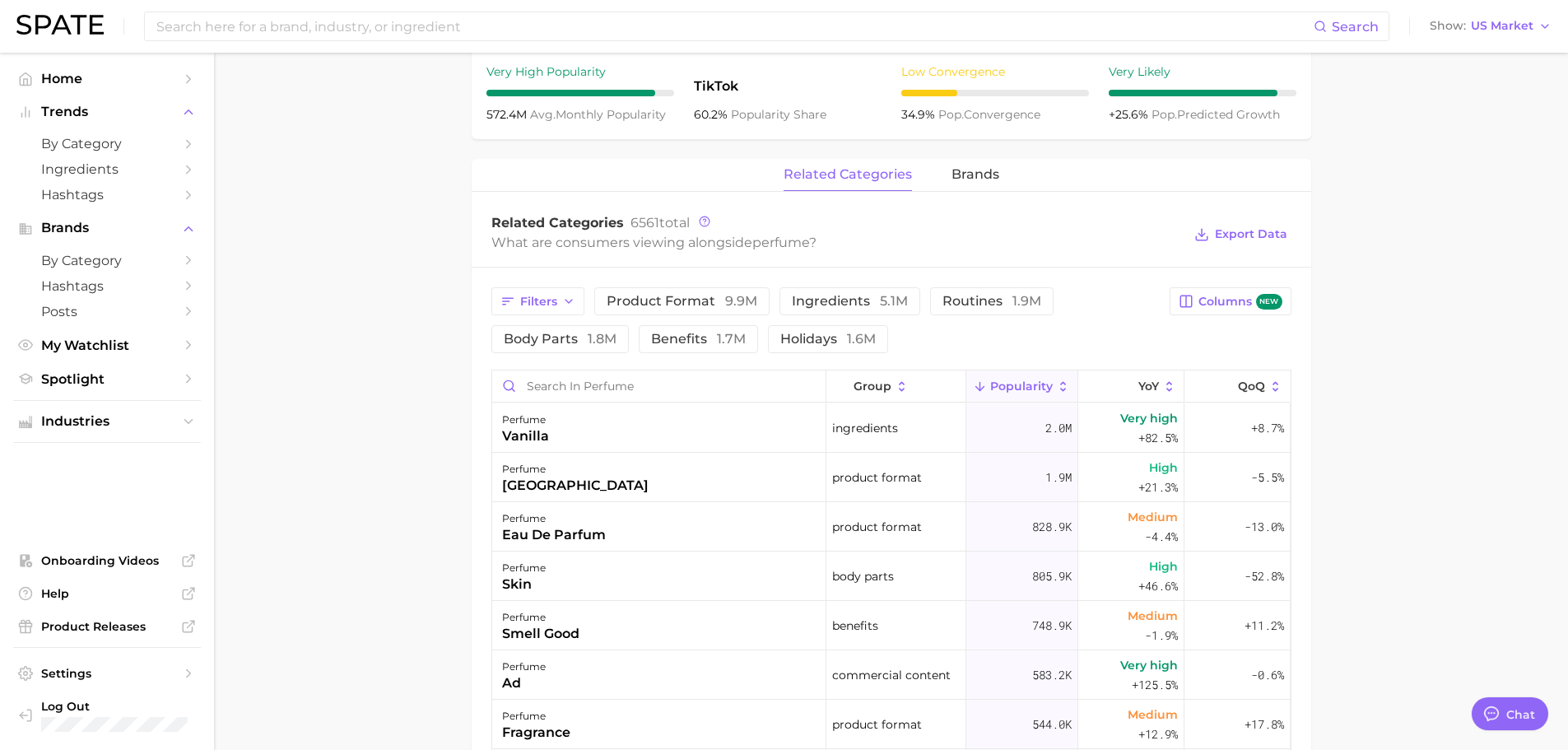
click at [998, 178] on div "related categories brands" at bounding box center [891, 175] width 839 height 33
click at [974, 170] on span "brands" at bounding box center [976, 174] width 48 height 14
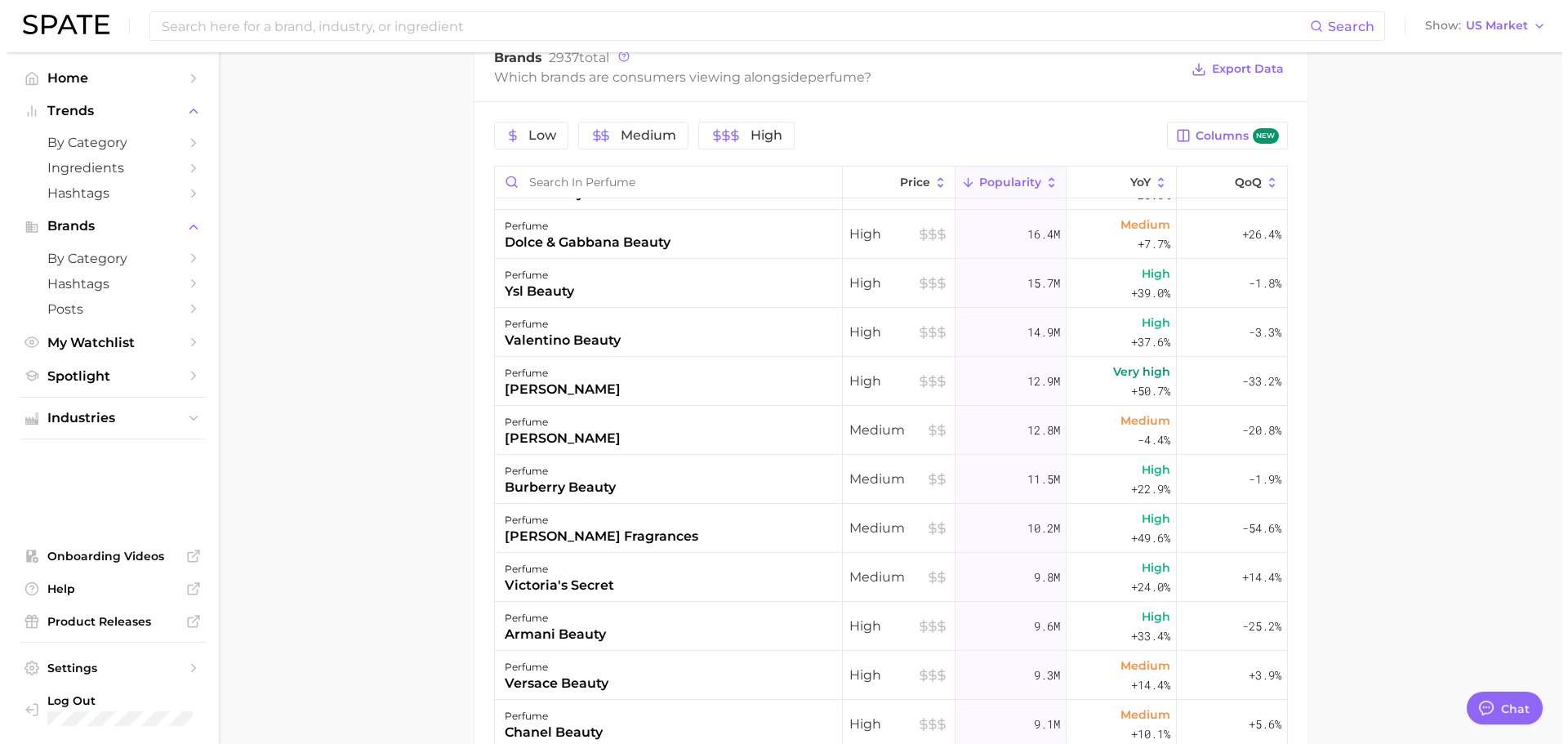
scroll to position [0, 0]
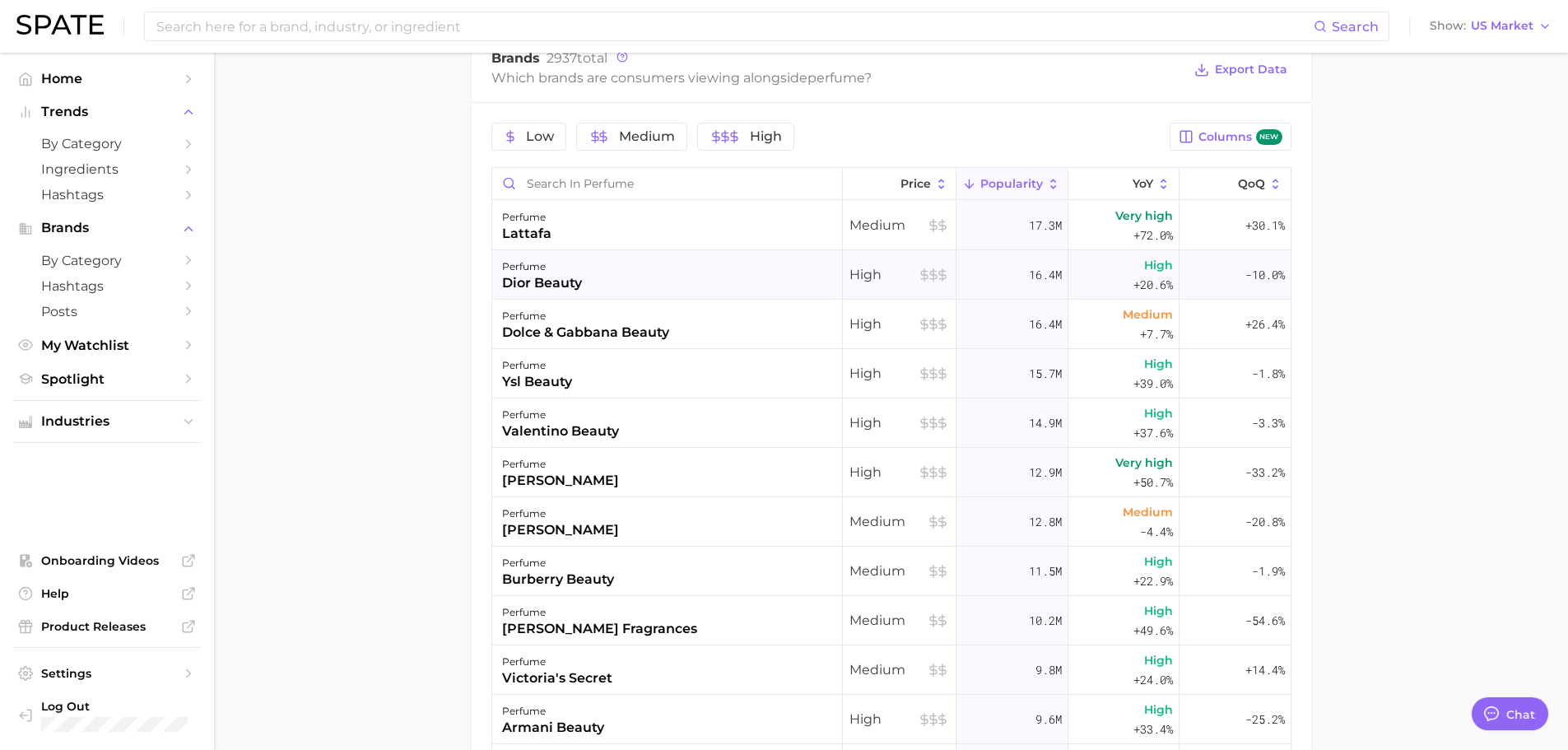
drag, startPoint x: 592, startPoint y: 272, endPoint x: 543, endPoint y: 287, distance: 51.2
click at [543, 287] on div "dior beauty" at bounding box center [542, 283] width 80 height 20
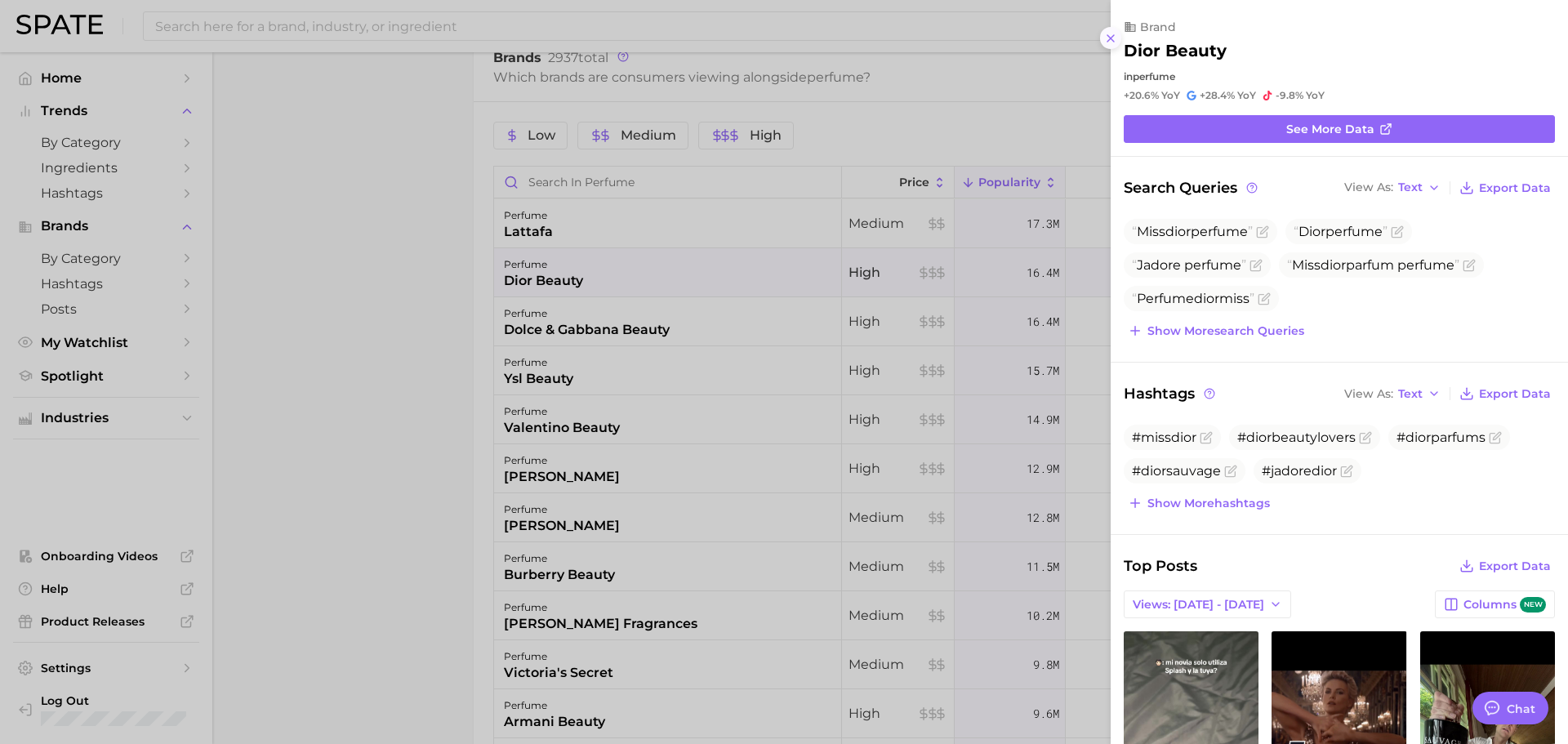
click at [1115, 30] on button at bounding box center [1111, 37] width 22 height 22
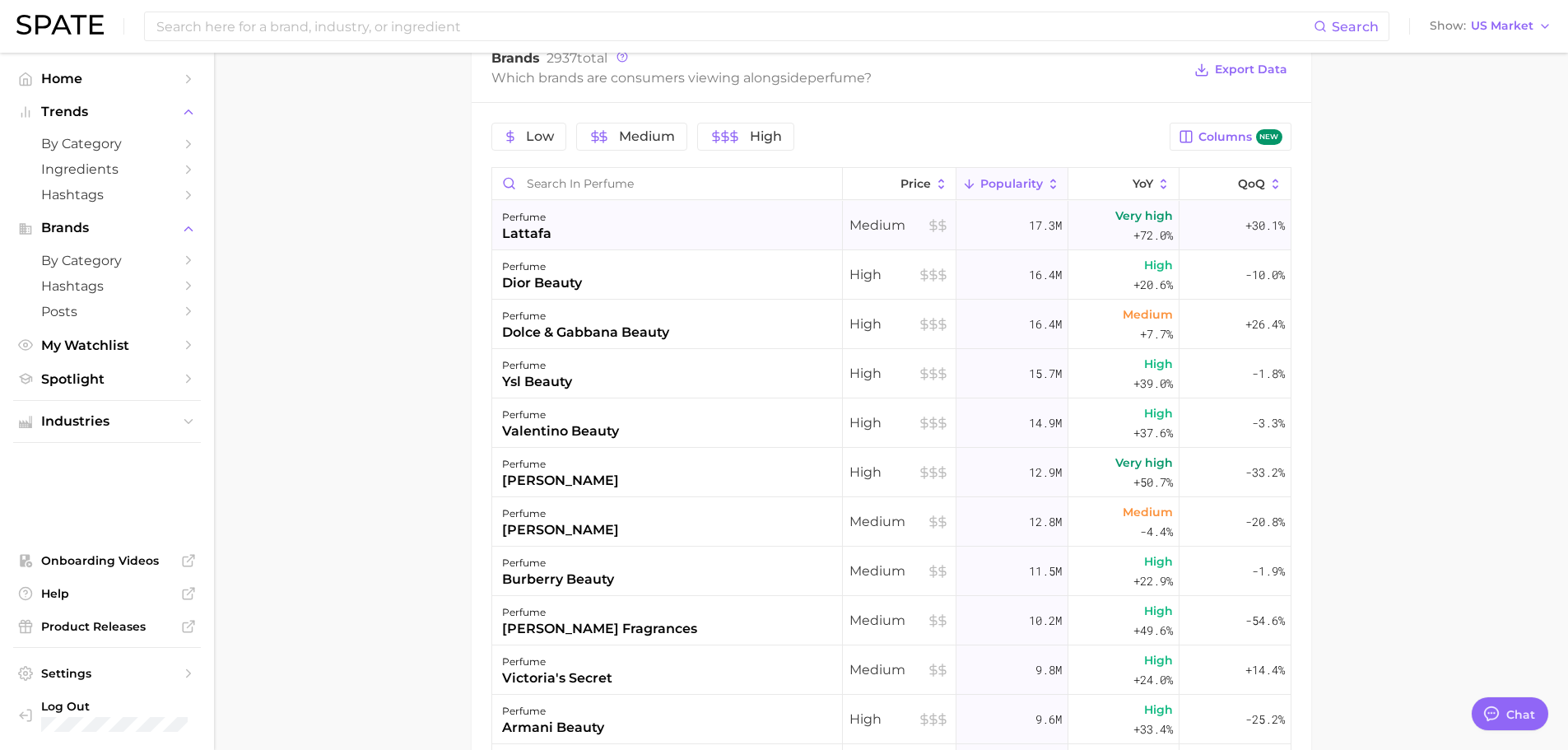
click at [534, 223] on div "perfume" at bounding box center [527, 218] width 49 height 20
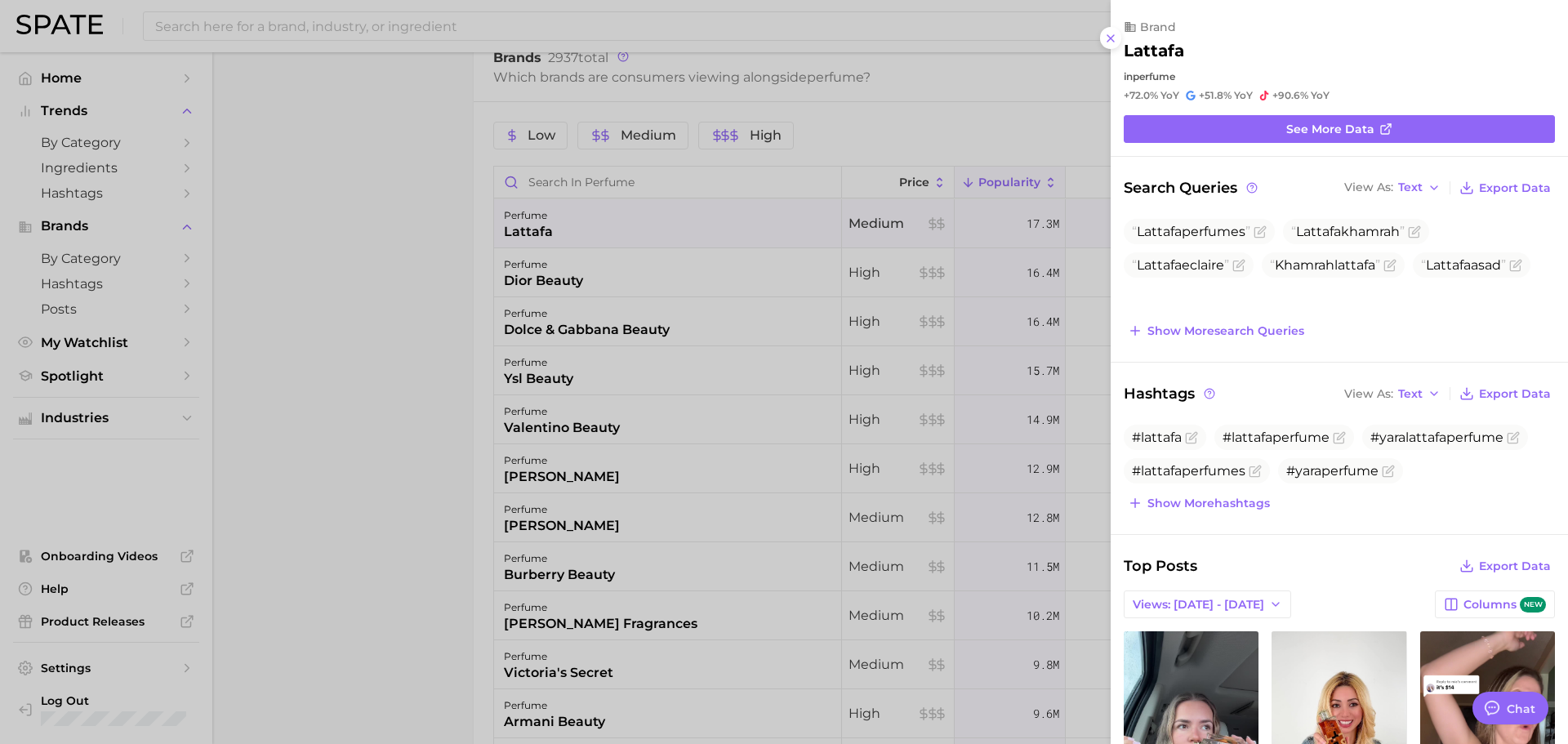
click at [441, 342] on div at bounding box center [784, 372] width 1568 height 744
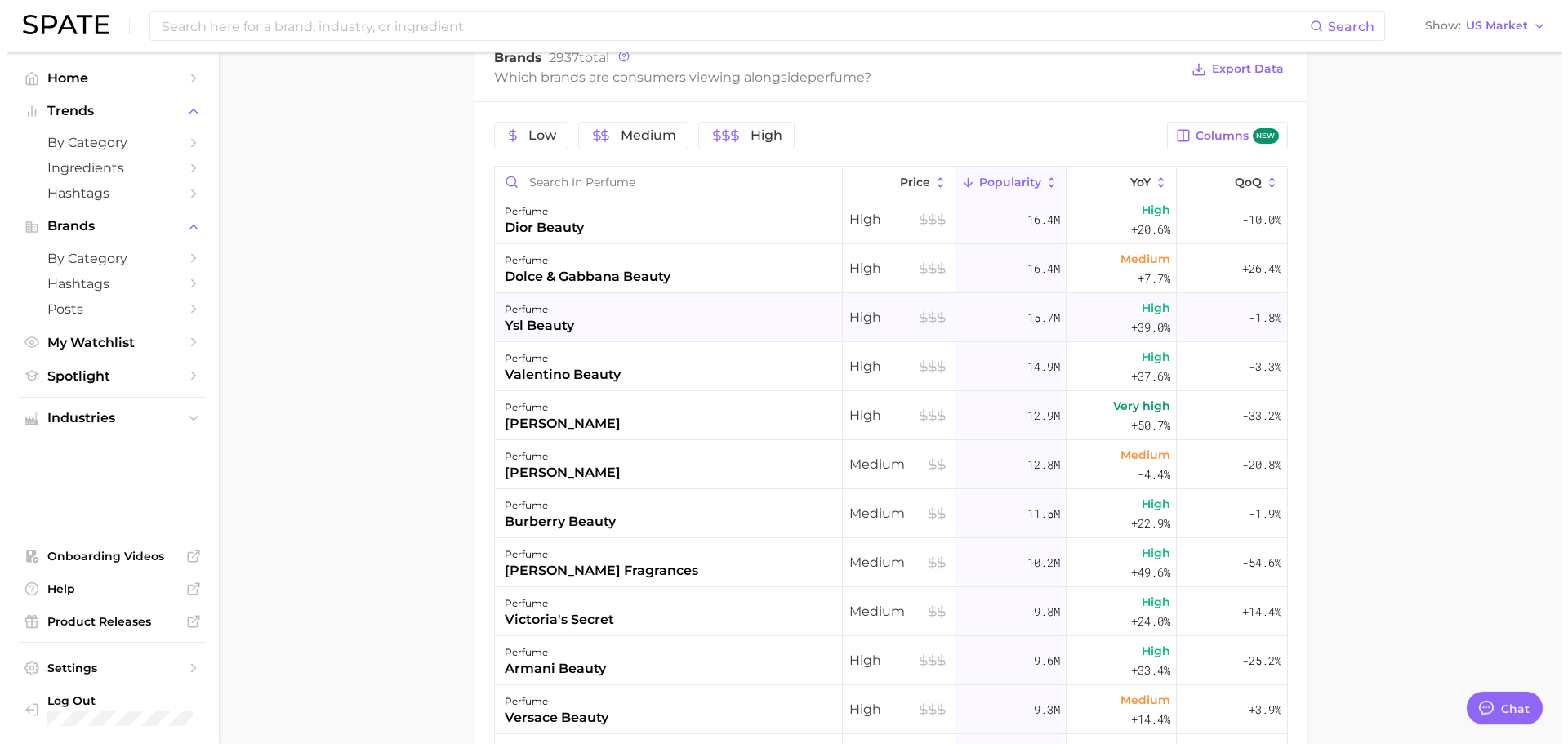
scroll to position [82, 0]
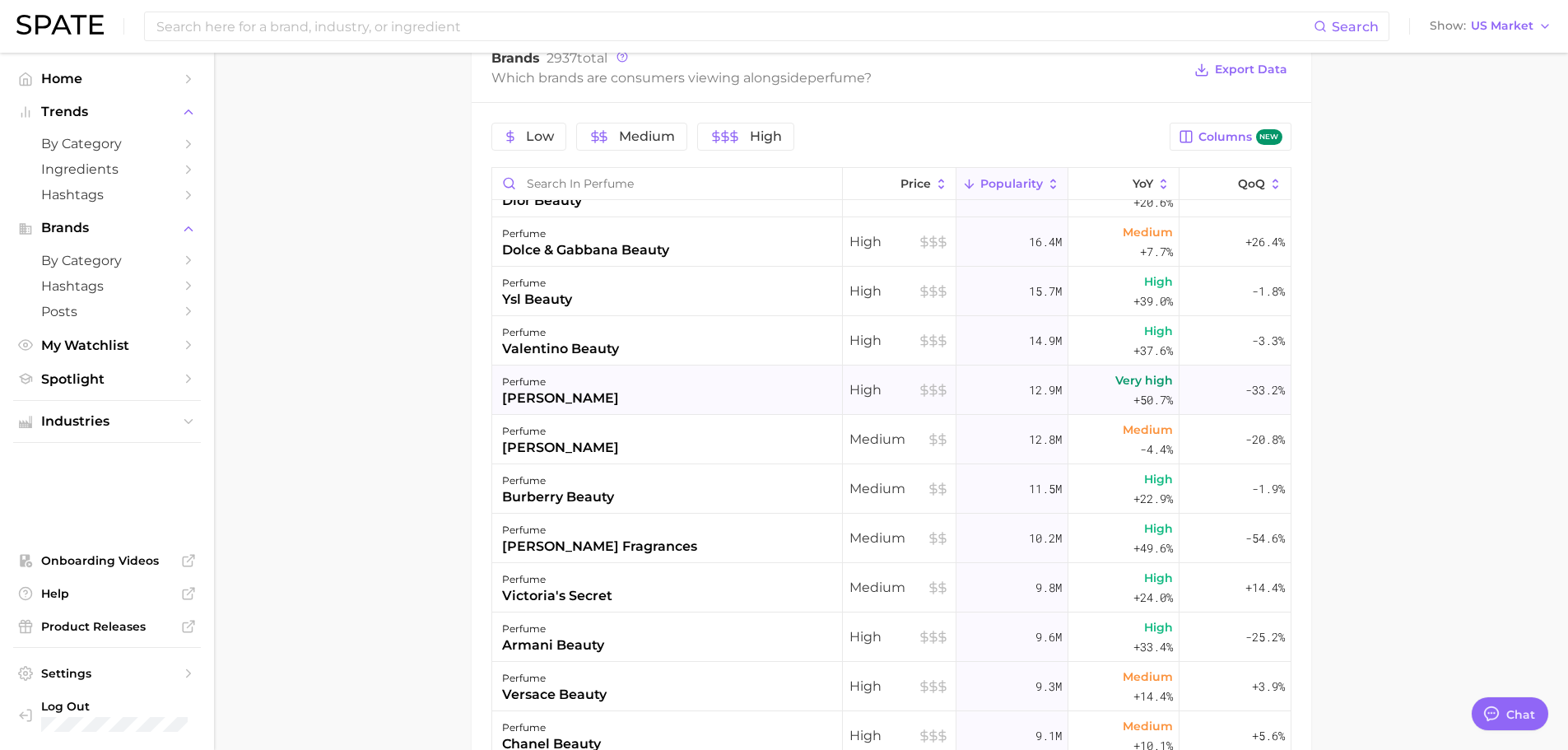
click at [581, 403] on div "[PERSON_NAME]" at bounding box center [560, 399] width 116 height 20
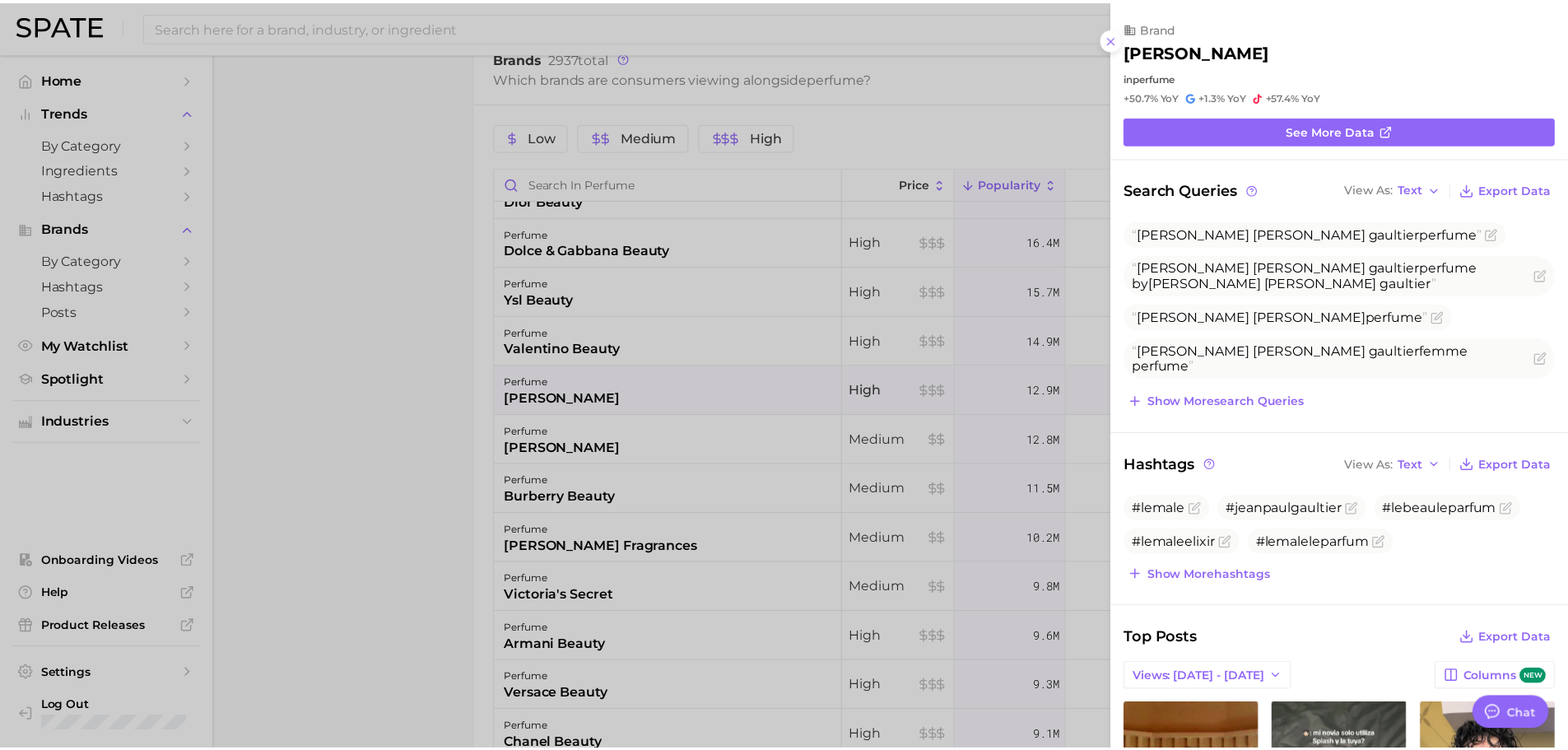
scroll to position [0, 0]
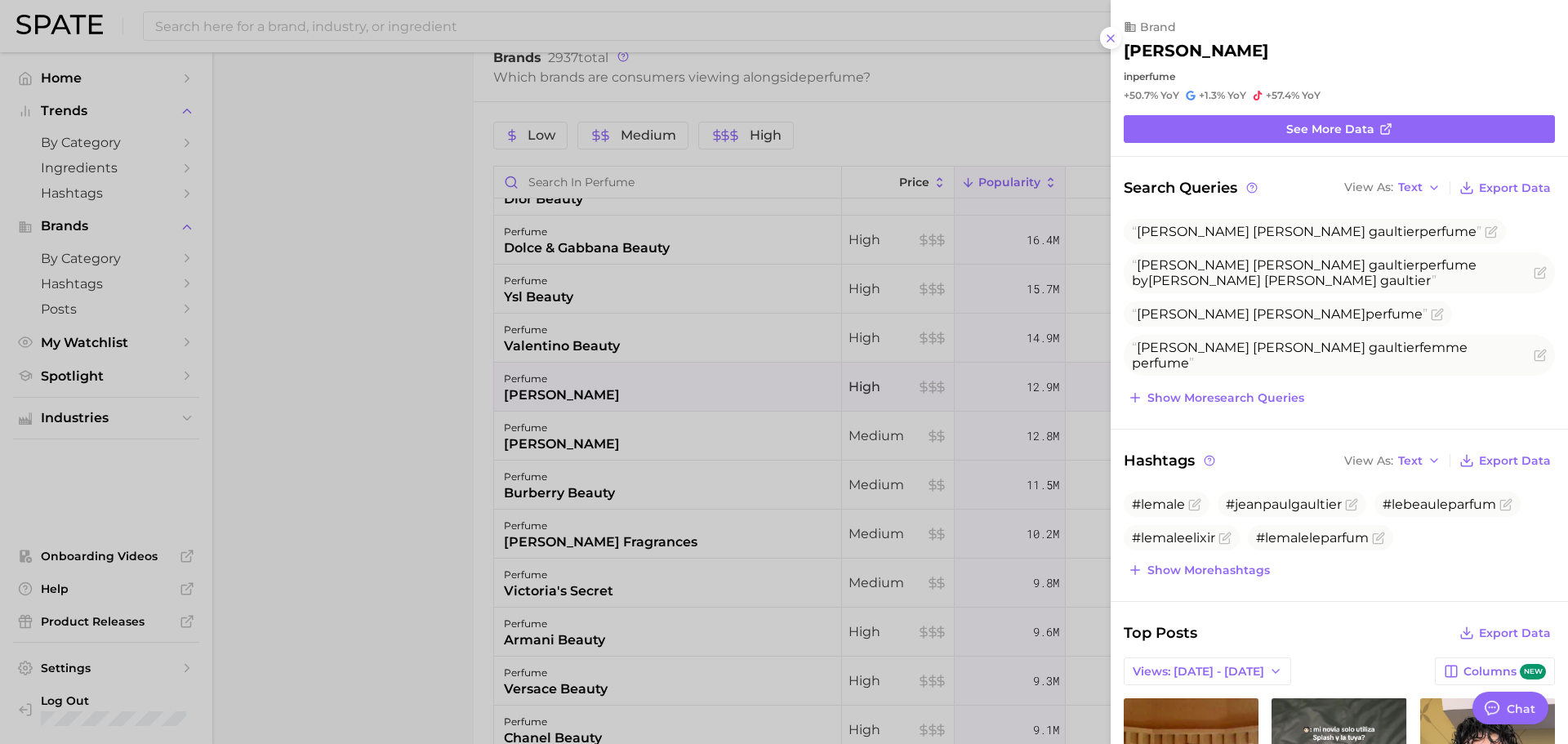
click at [405, 358] on div at bounding box center [784, 372] width 1568 height 744
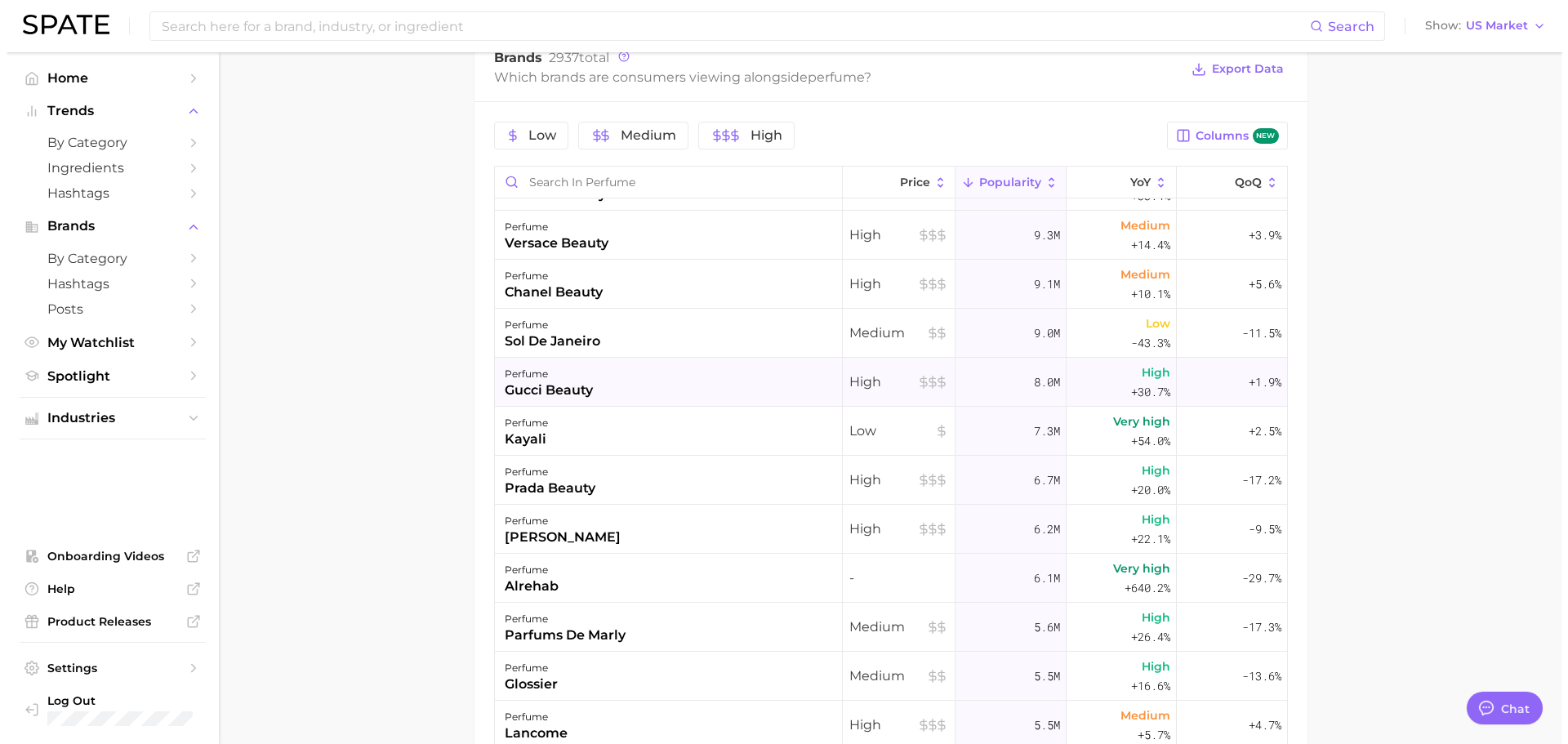
scroll to position [572, 0]
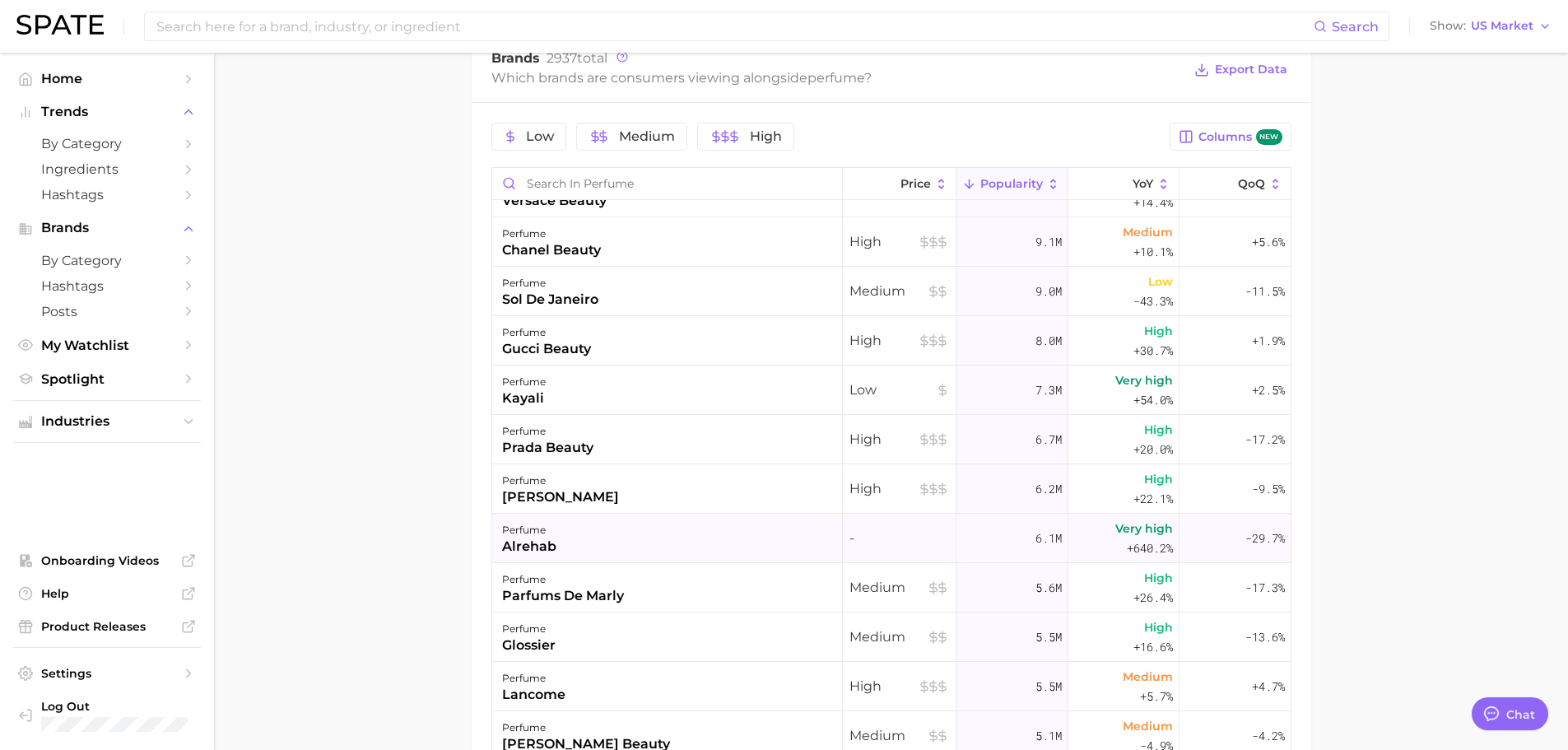
click at [531, 542] on div "alrehab" at bounding box center [529, 547] width 54 height 20
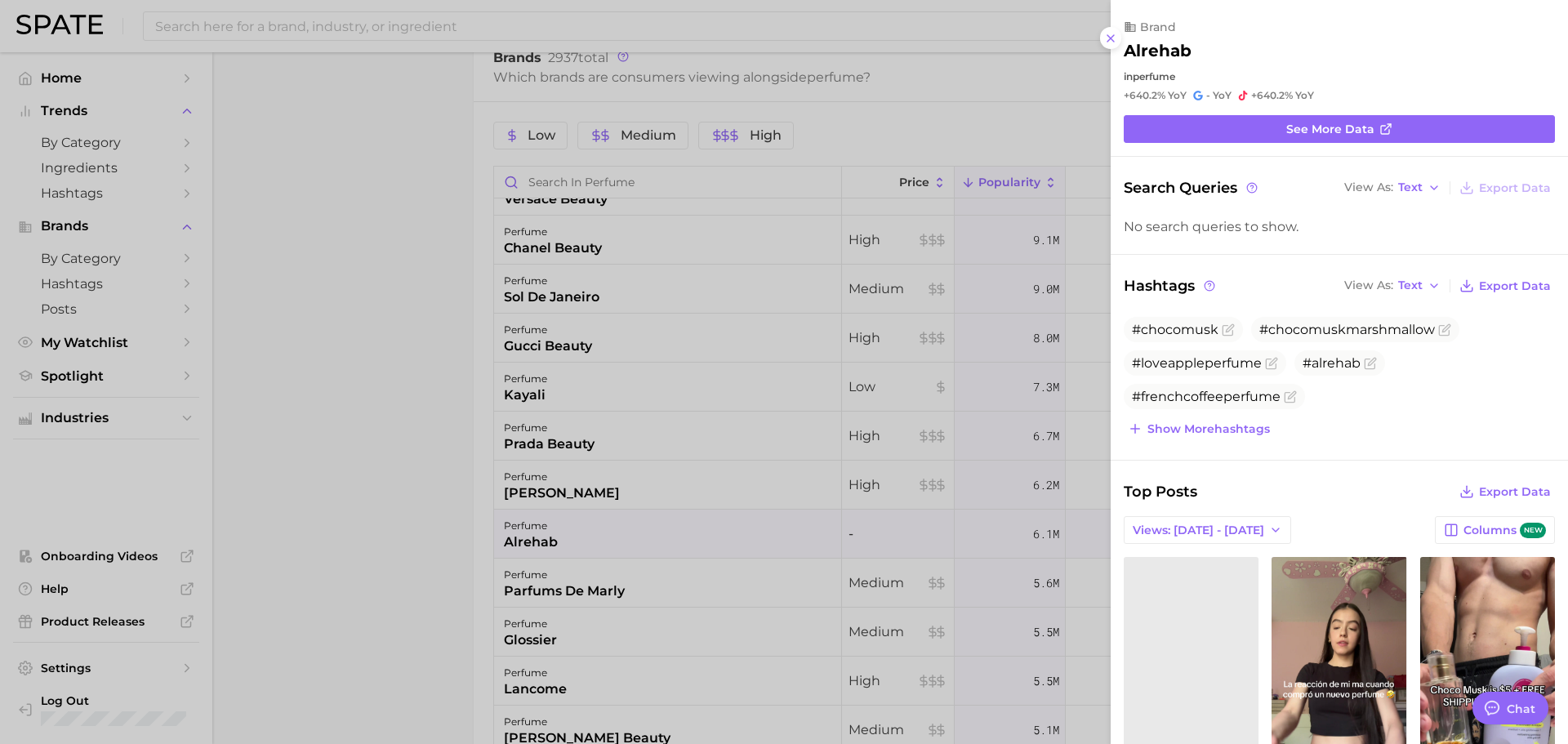
scroll to position [0, 0]
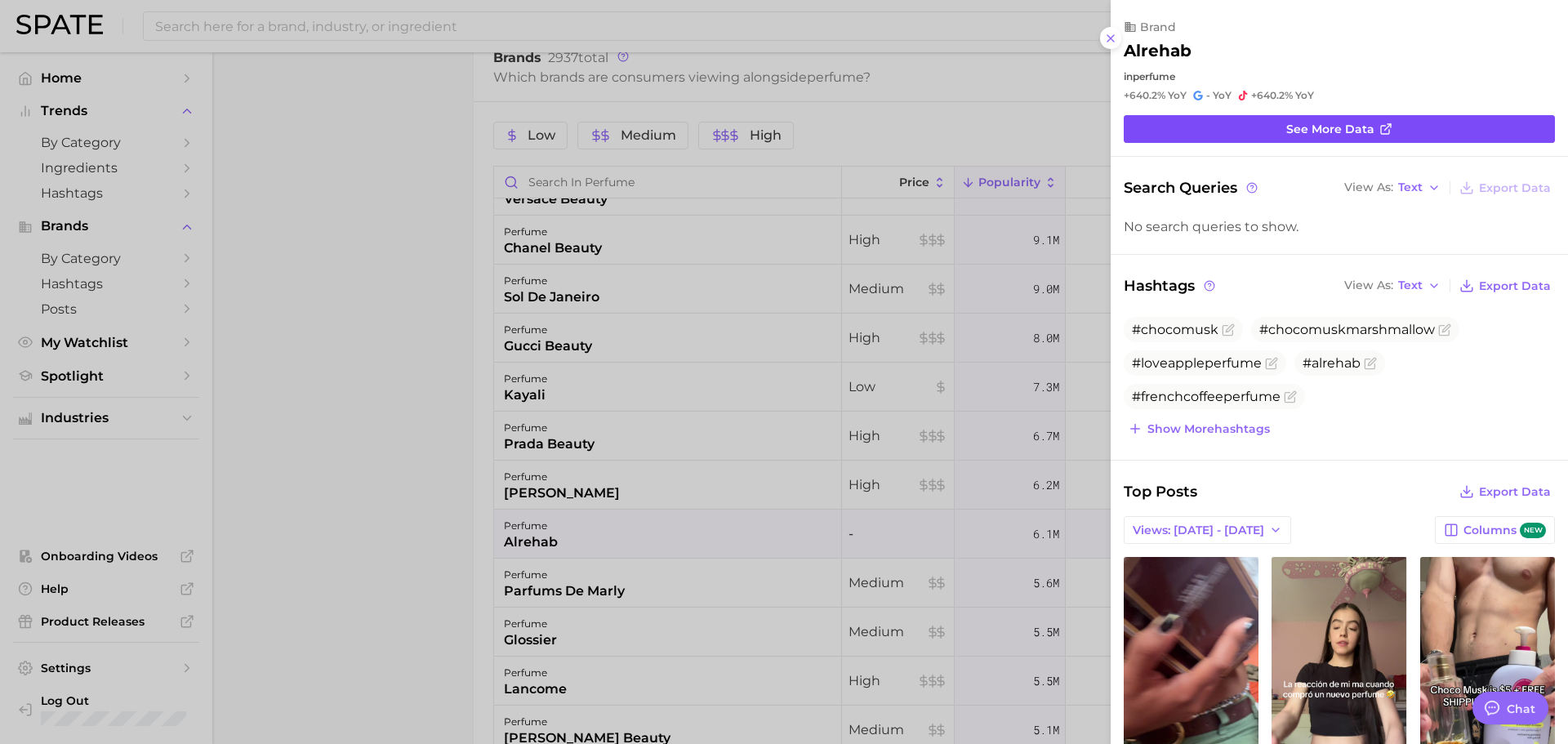
click at [1286, 127] on span "See more data" at bounding box center [1330, 129] width 88 height 14
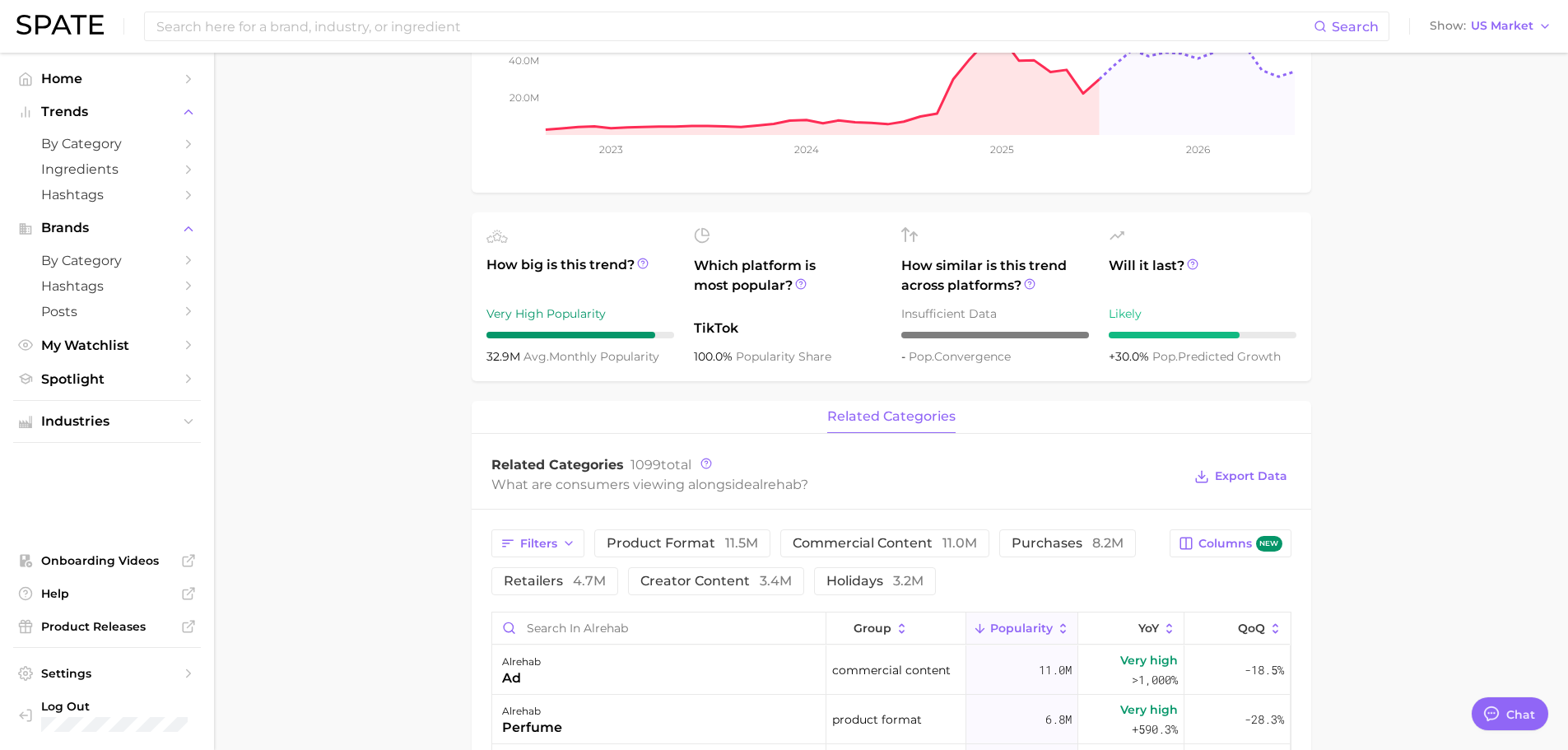
scroll to position [329, 0]
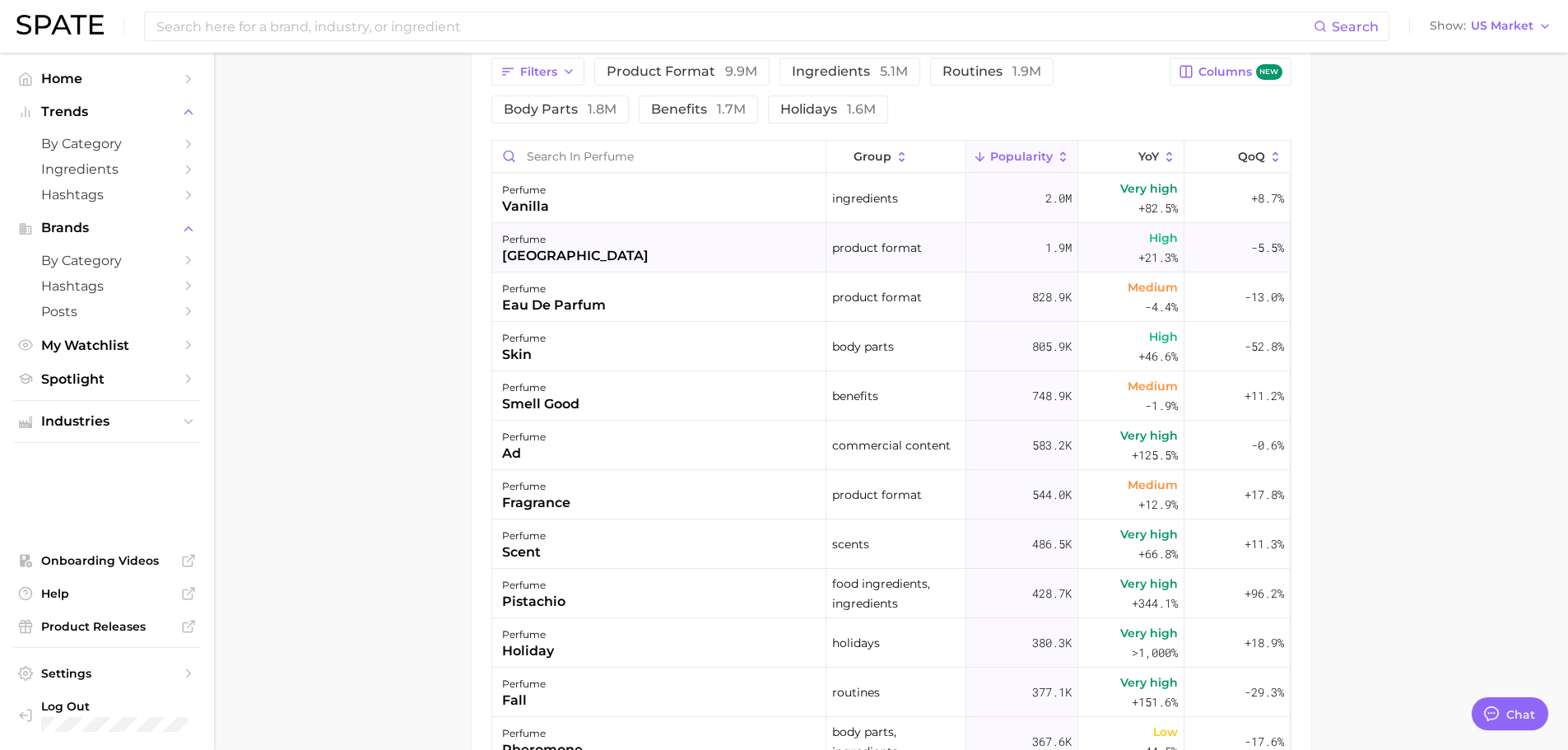
scroll to position [1071, 0]
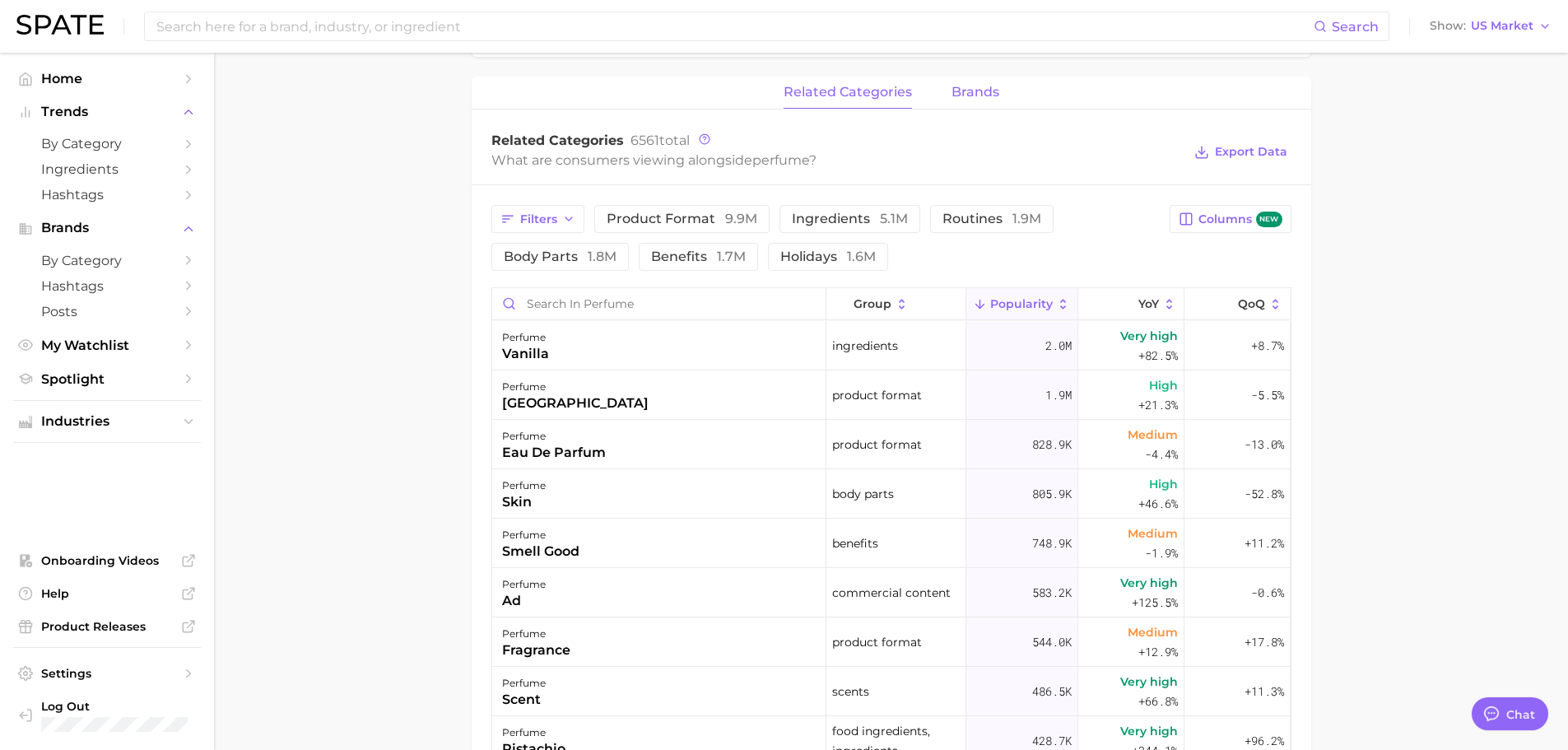
click at [963, 90] on span "brands" at bounding box center [976, 91] width 48 height 14
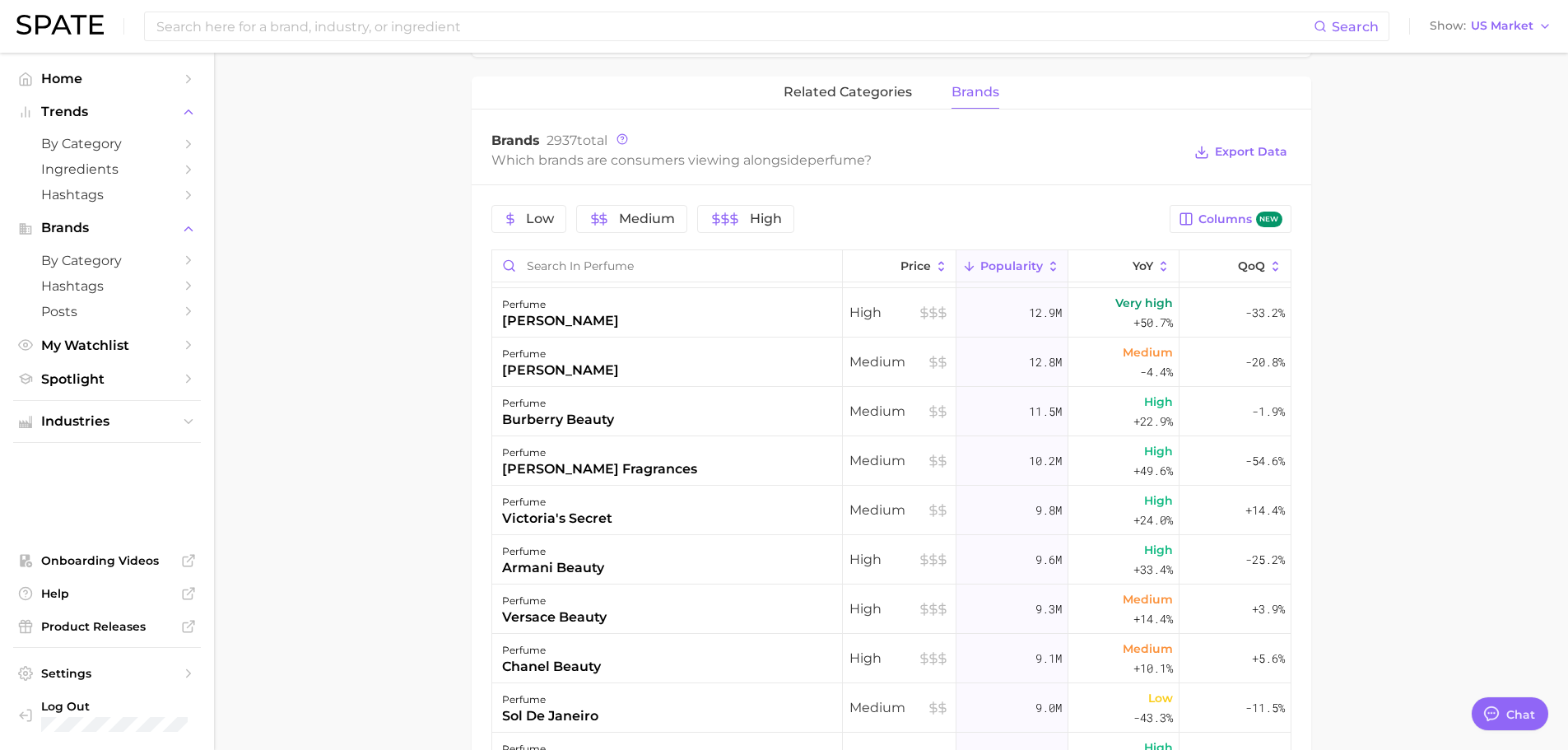
scroll to position [0, 0]
